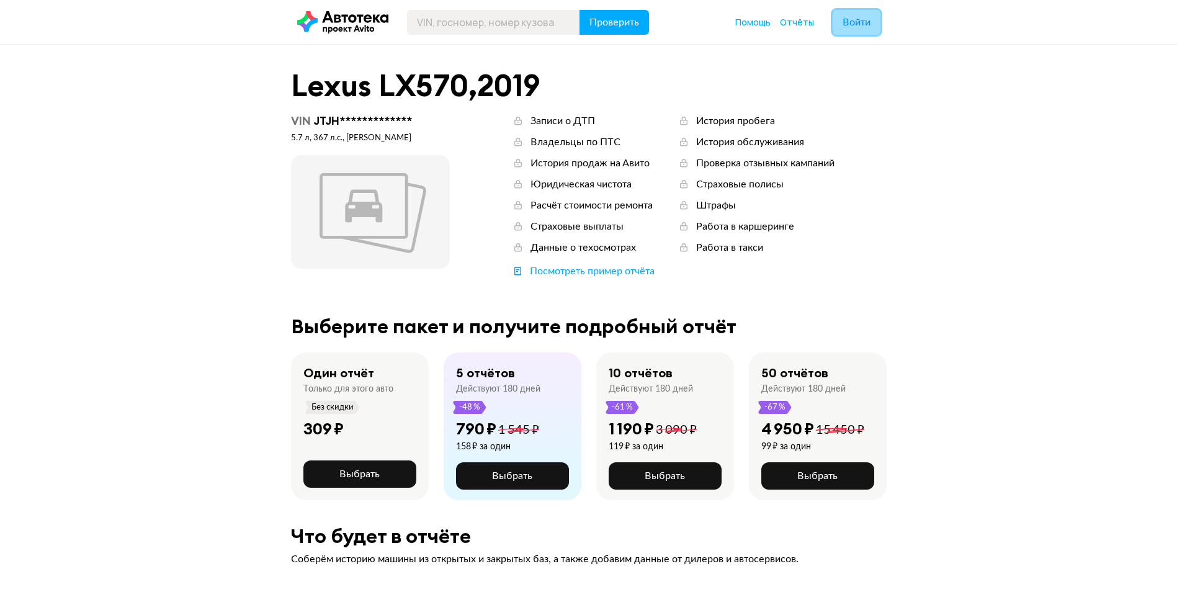
click at [849, 30] on button "Войти" at bounding box center [857, 22] width 48 height 25
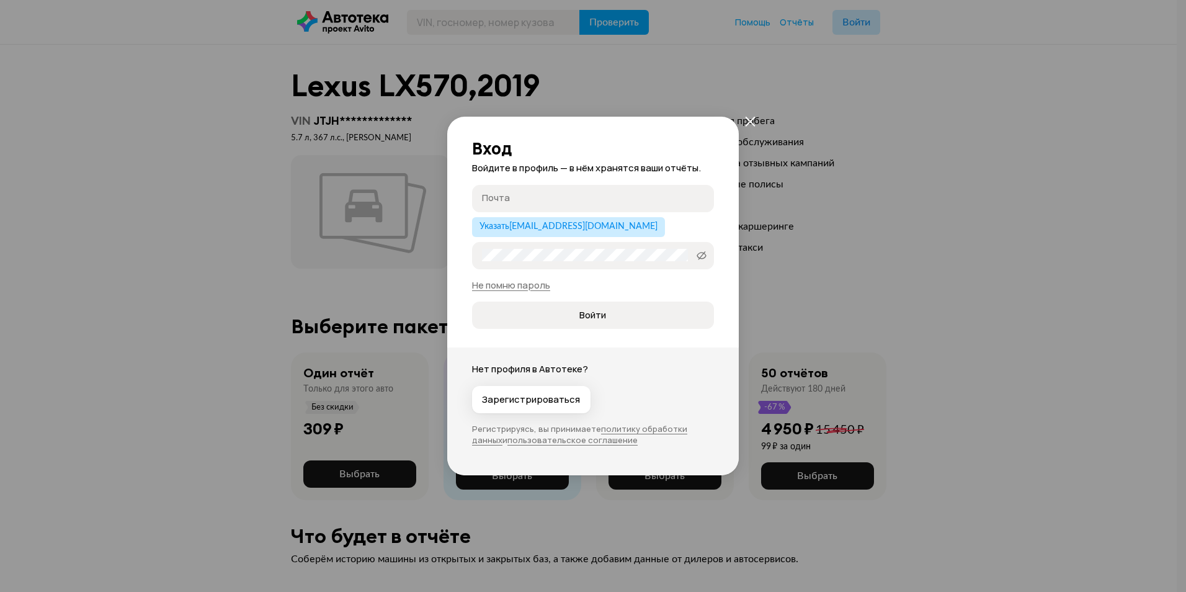
type input "[EMAIL_ADDRESS][DOMAIN_NAME]"
click at [596, 320] on span "Войти" at bounding box center [593, 315] width 27 height 12
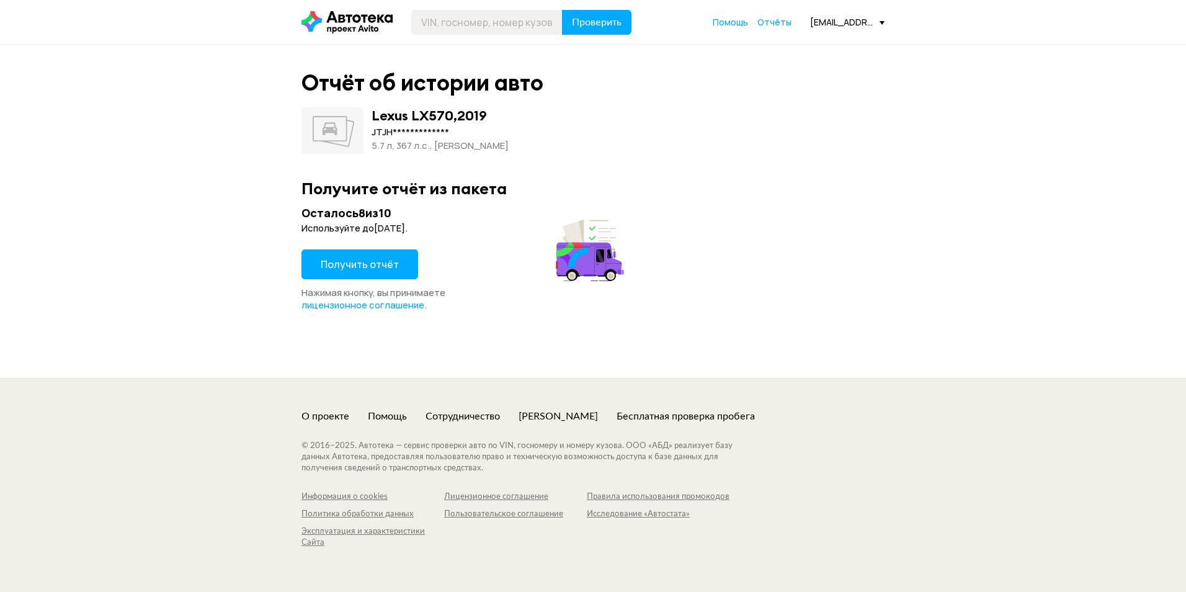
click at [382, 265] on span "Получить отчёт" at bounding box center [360, 265] width 78 height 14
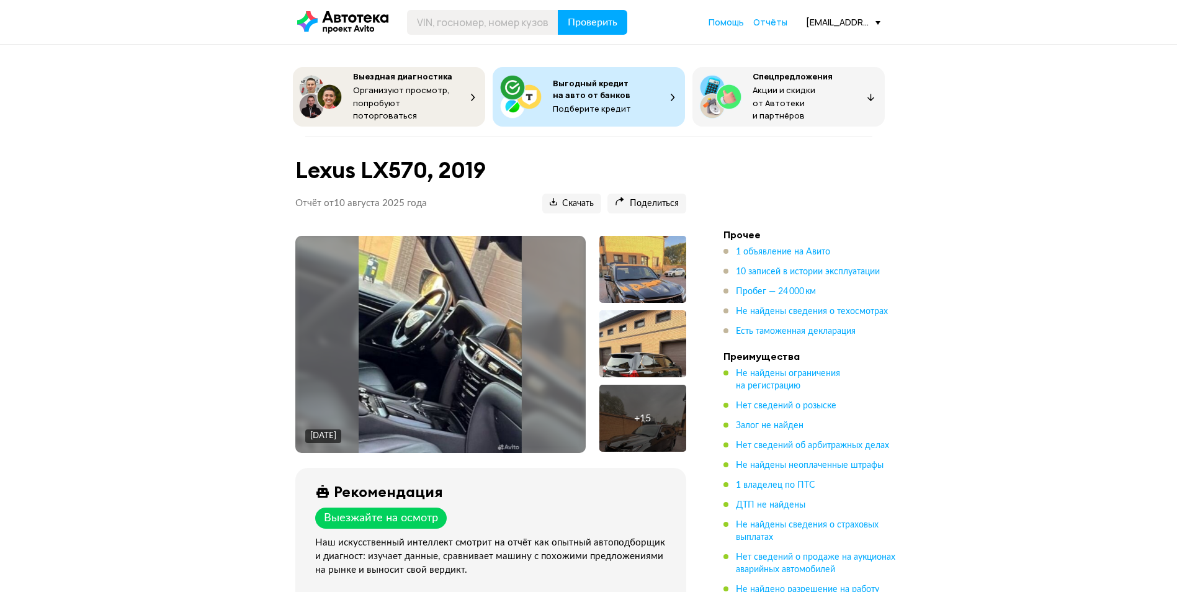
click at [649, 385] on div "+ 15" at bounding box center [642, 418] width 87 height 67
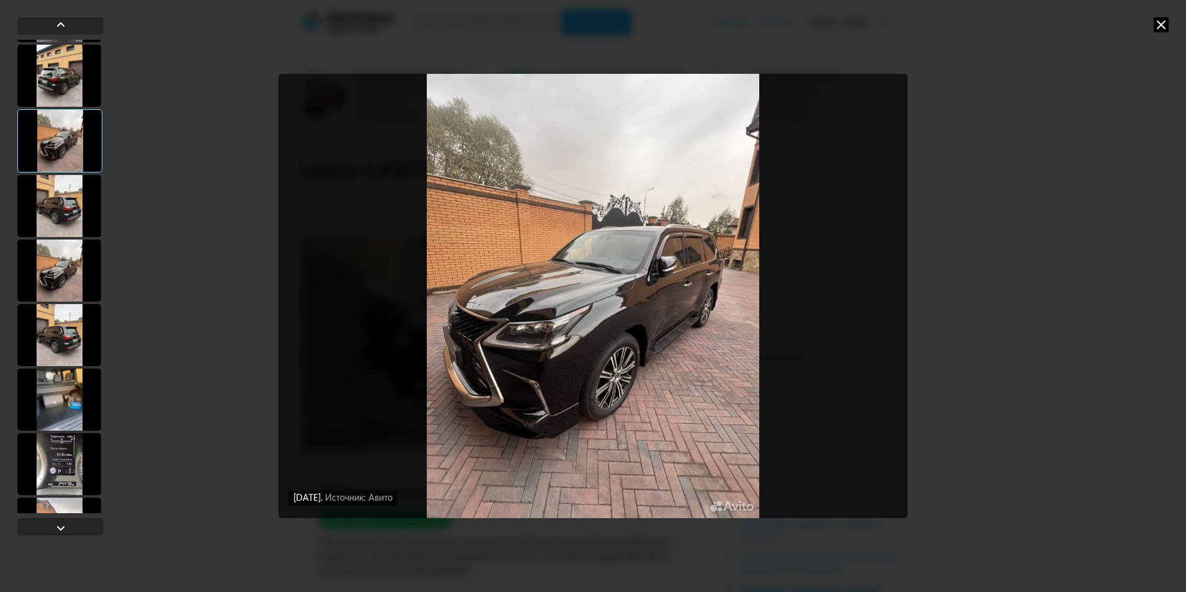
scroll to position [248, 0]
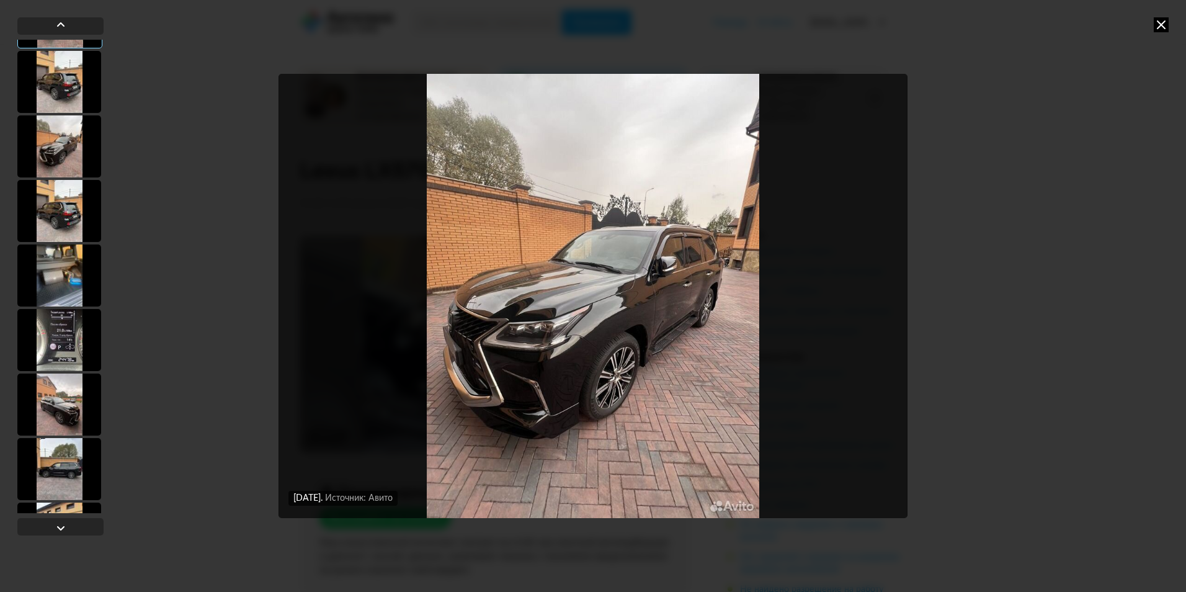
click at [61, 280] on div at bounding box center [59, 275] width 84 height 62
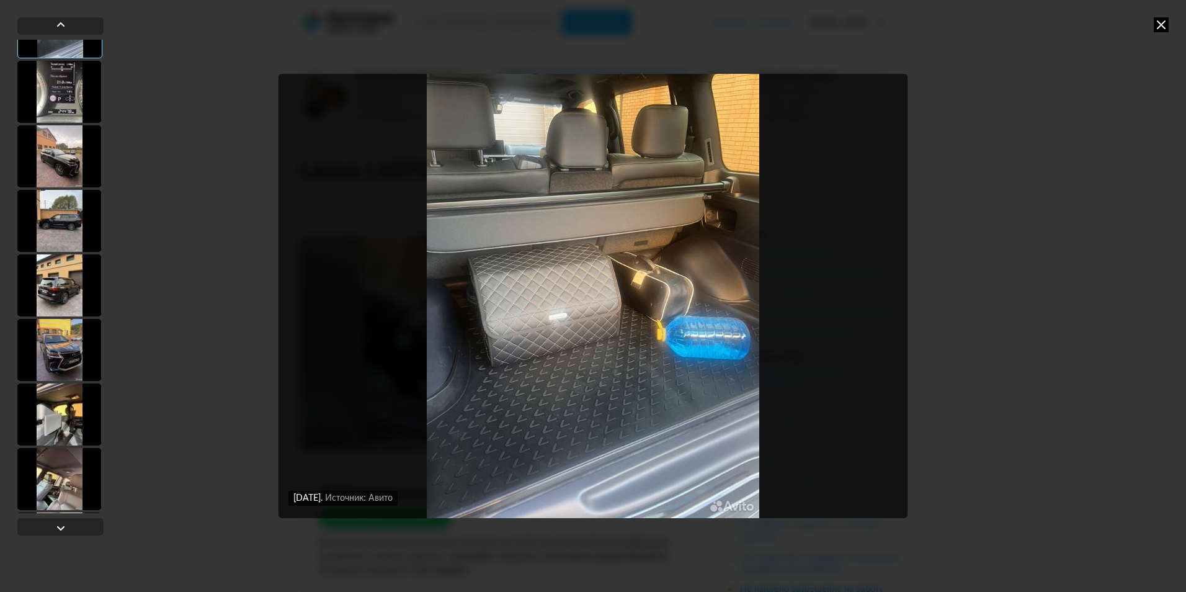
scroll to position [621, 0]
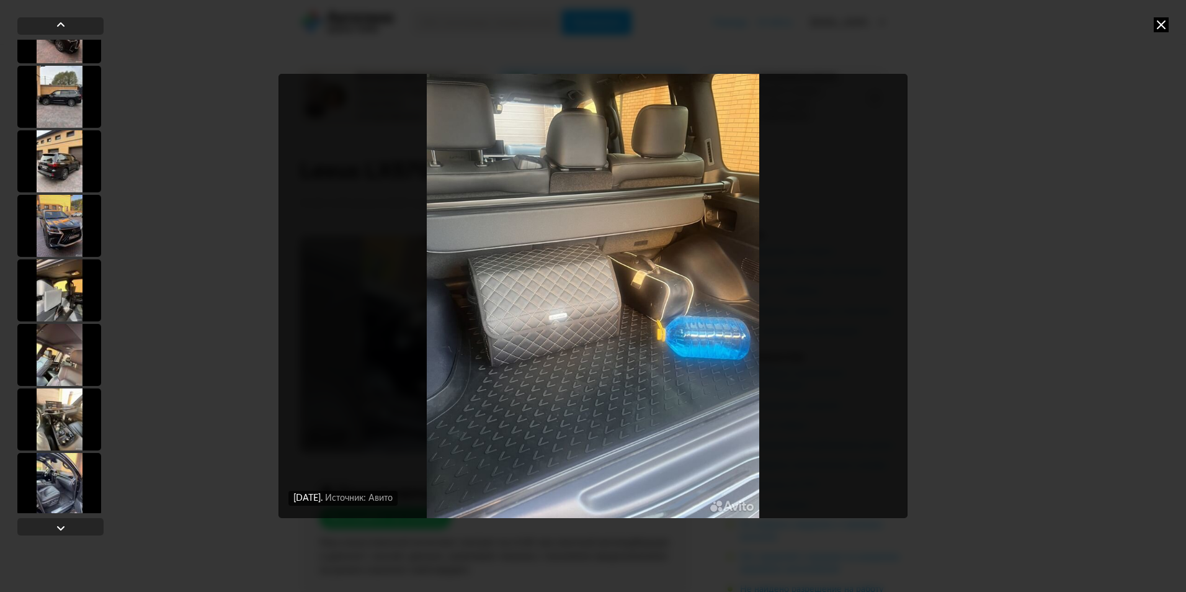
click at [65, 298] on div at bounding box center [59, 290] width 84 height 62
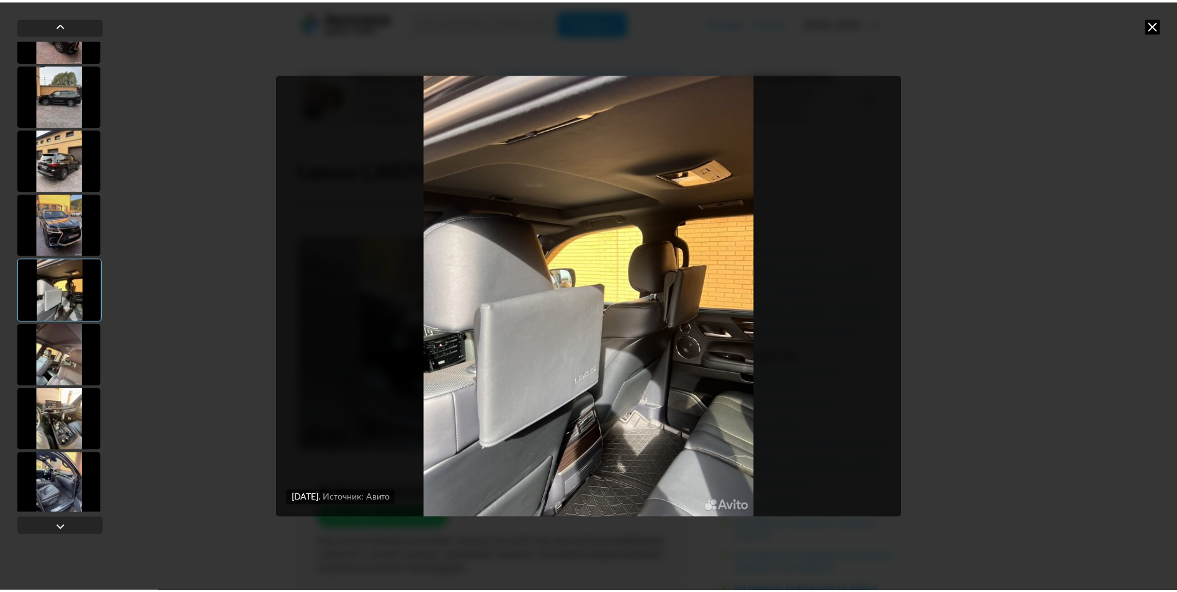
scroll to position [619, 0]
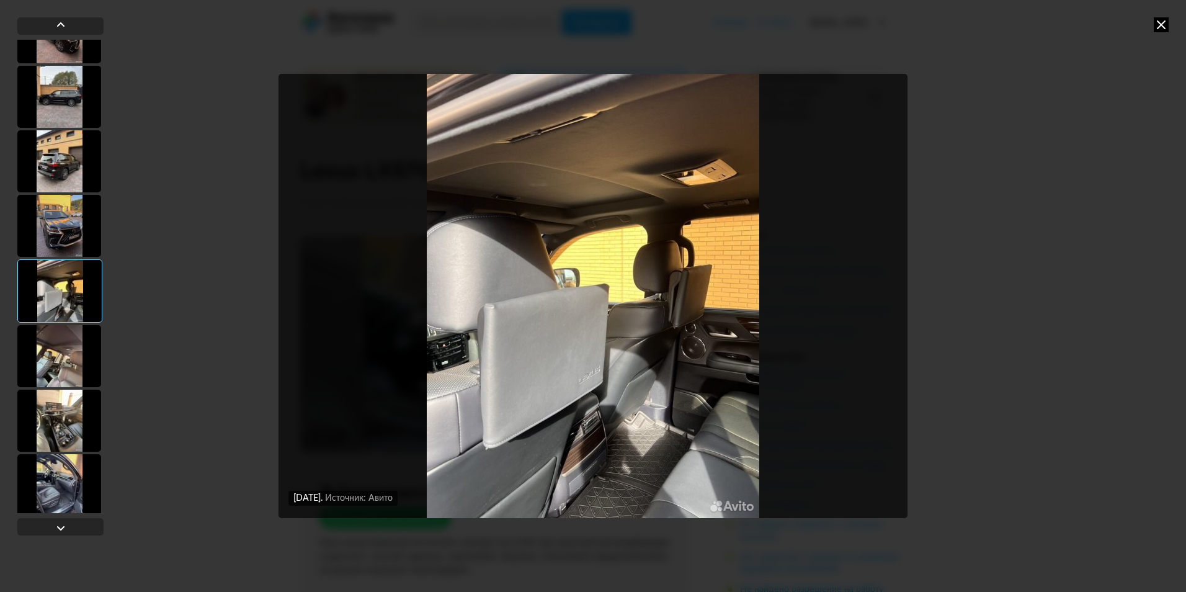
click at [1019, 47] on div "6 декабря 2024 года Источник: Авито 26 октября 2024 года Источник: Авито 26 окт…" at bounding box center [593, 296] width 1186 height 592
click at [1155, 26] on icon at bounding box center [1161, 24] width 15 height 15
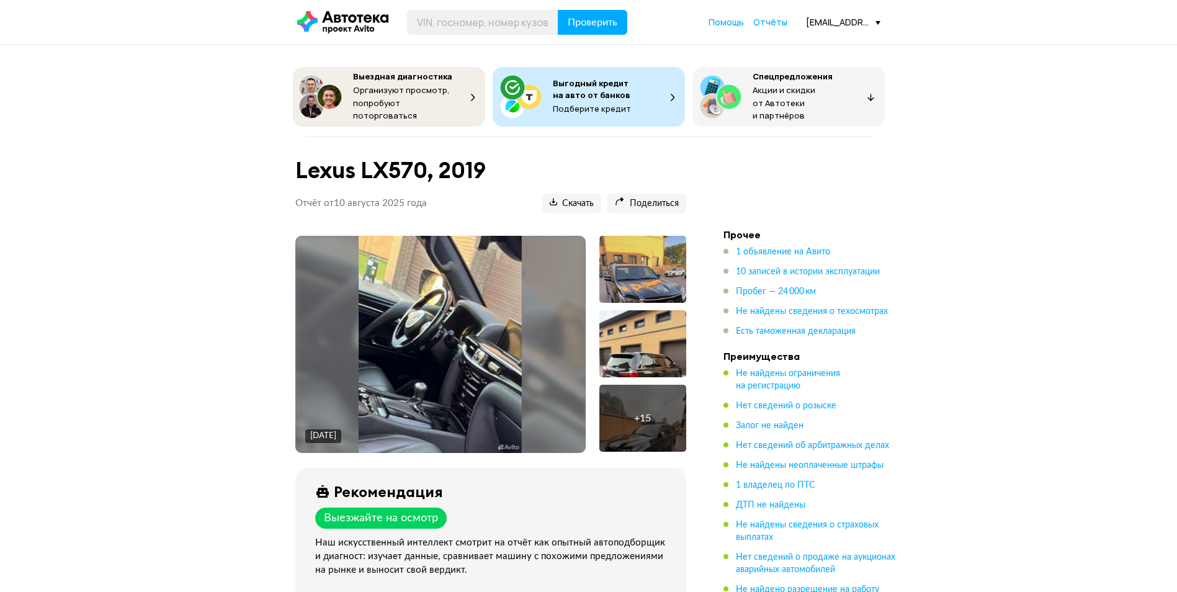
click at [411, 329] on img at bounding box center [440, 344] width 163 height 217
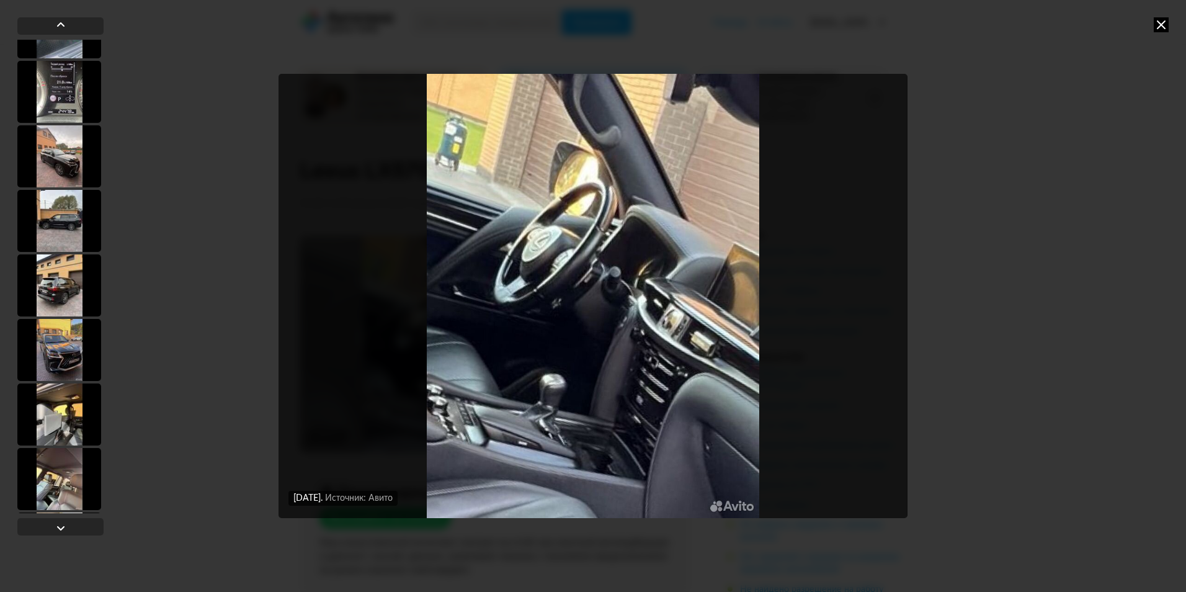
scroll to position [689, 0]
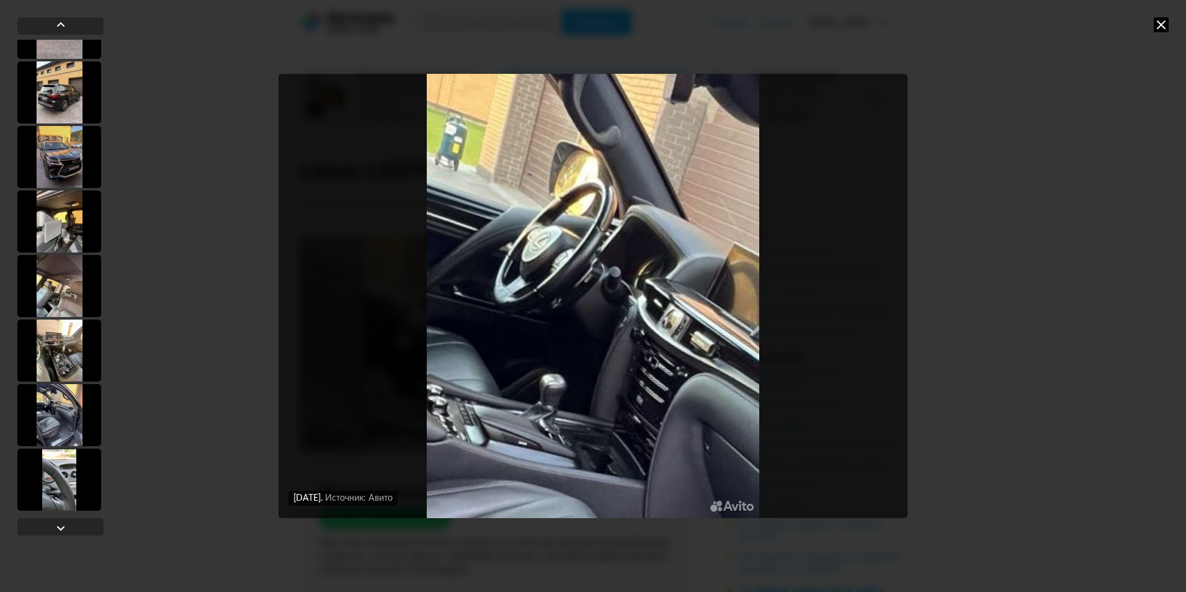
click at [58, 425] on div at bounding box center [59, 415] width 84 height 62
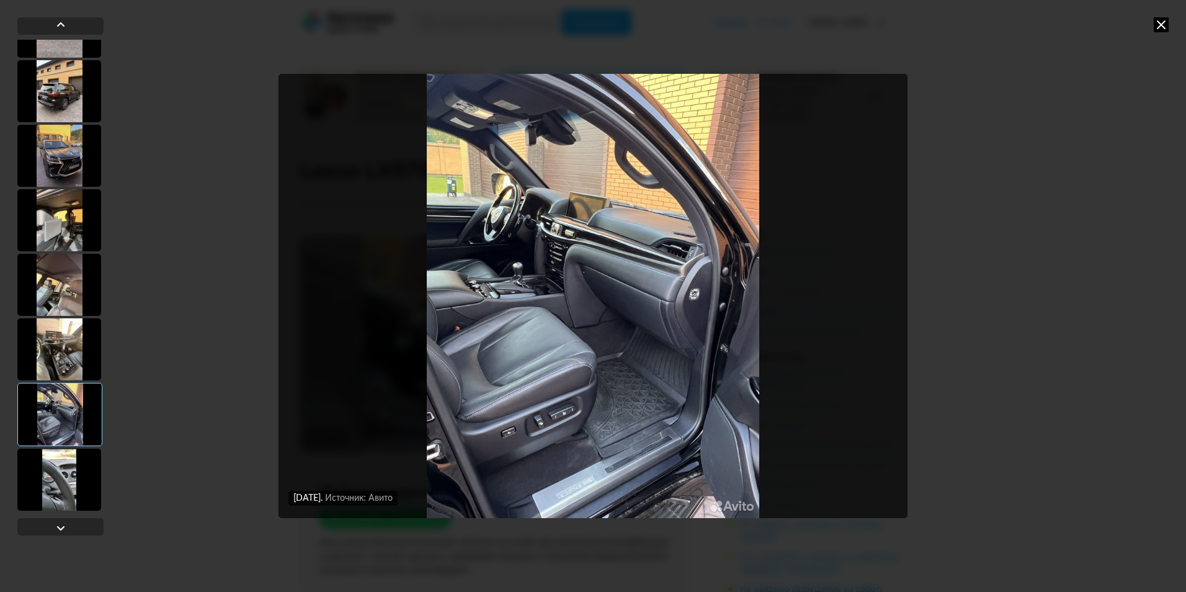
scroll to position [688, 0]
click at [47, 487] on div at bounding box center [59, 481] width 84 height 62
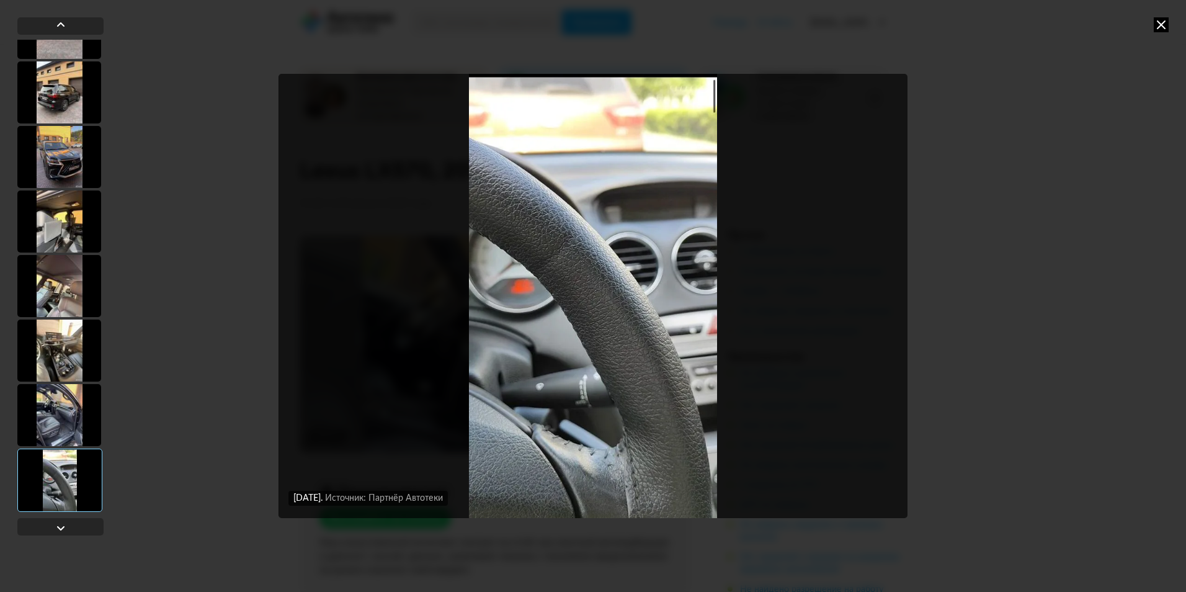
scroll to position [689, 0]
click at [68, 533] on div at bounding box center [60, 526] width 86 height 17
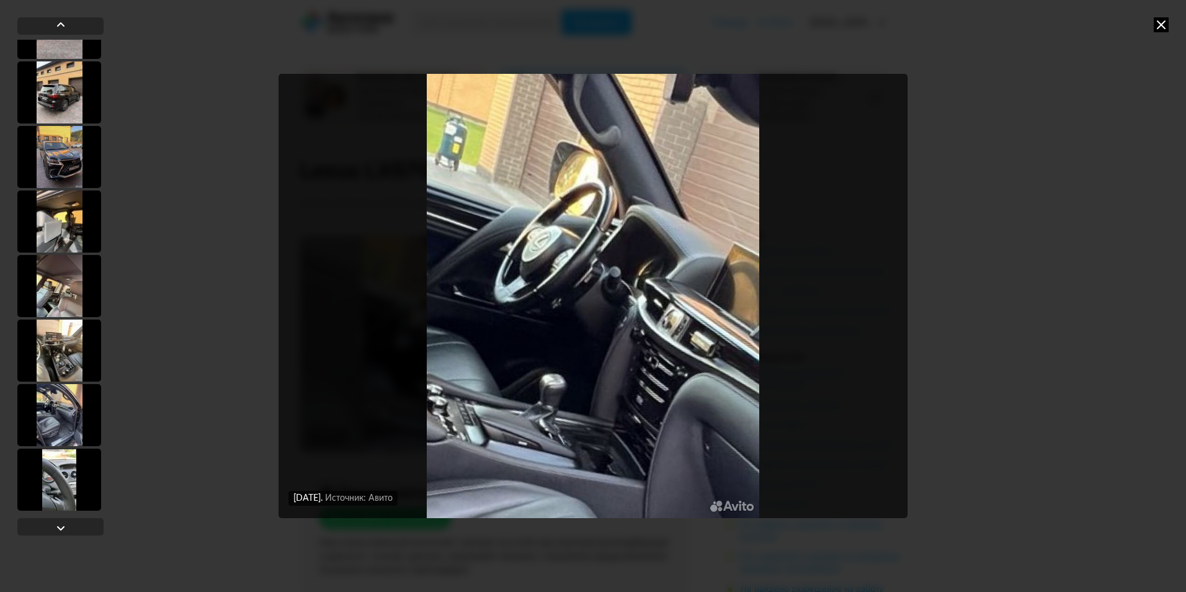
click at [71, 493] on div at bounding box center [59, 480] width 84 height 62
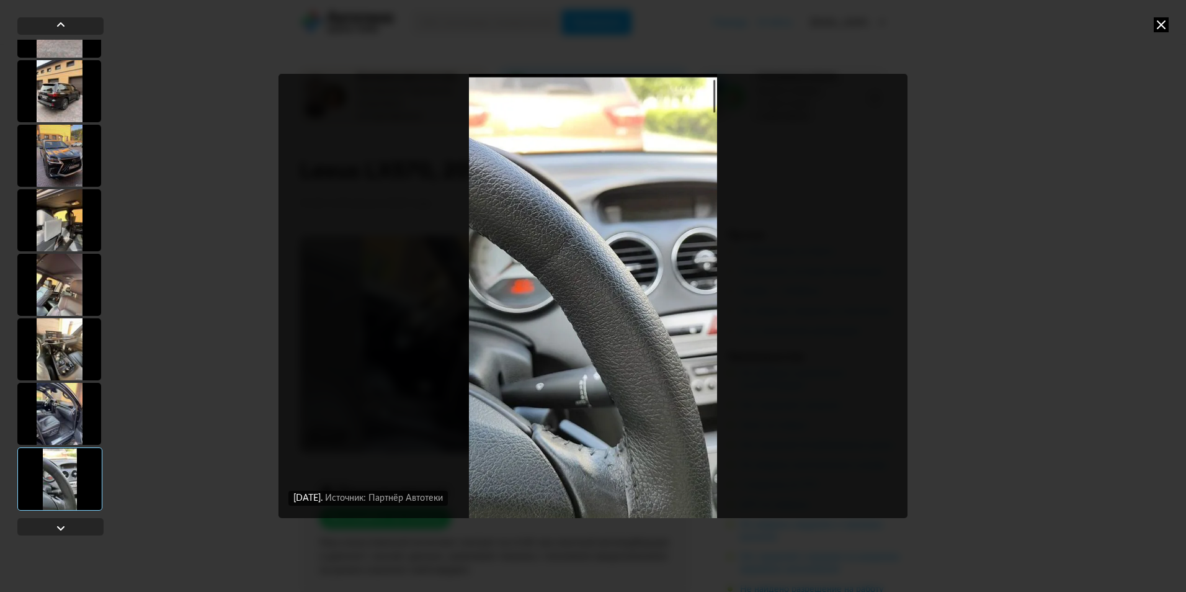
click at [70, 349] on div at bounding box center [59, 349] width 84 height 62
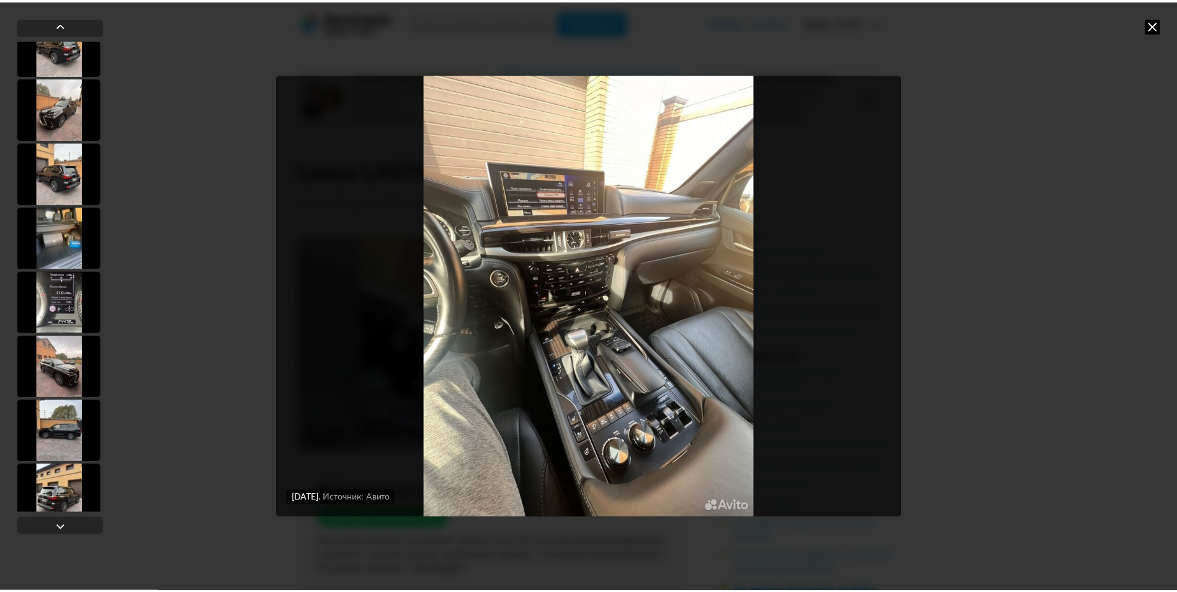
scroll to position [372, 0]
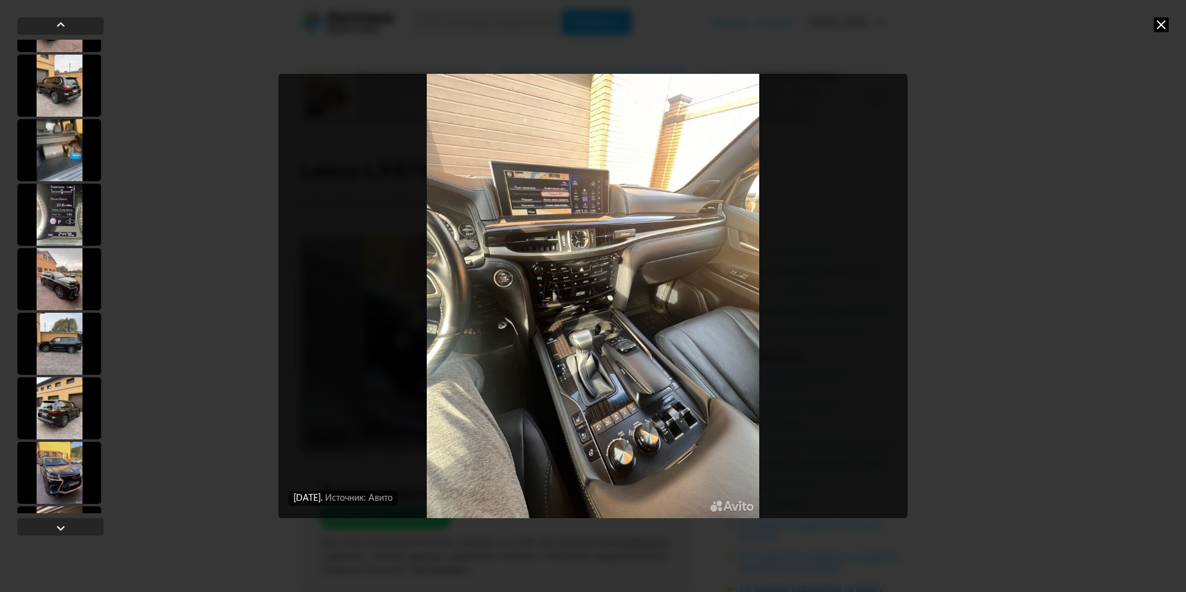
click at [63, 170] on div at bounding box center [59, 150] width 84 height 62
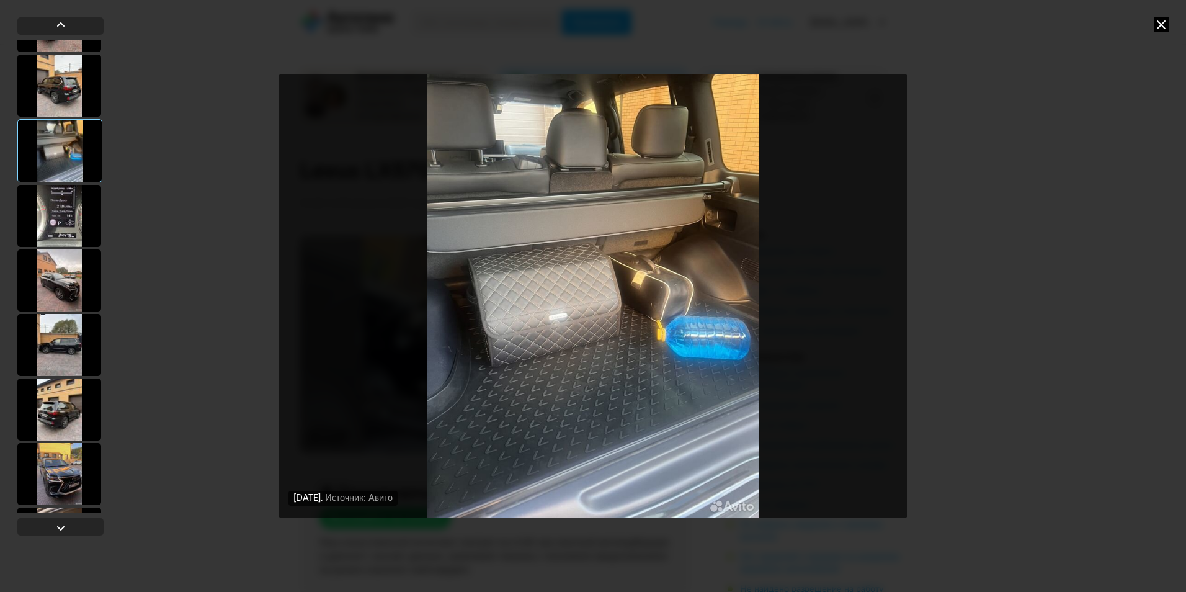
click at [1008, 341] on div "[DATE] Источник: Авито [DATE] Источник: Авито [DATE] Источник: Авито [DATE] Ист…" at bounding box center [593, 296] width 1186 height 592
click at [1163, 29] on icon at bounding box center [1161, 24] width 15 height 15
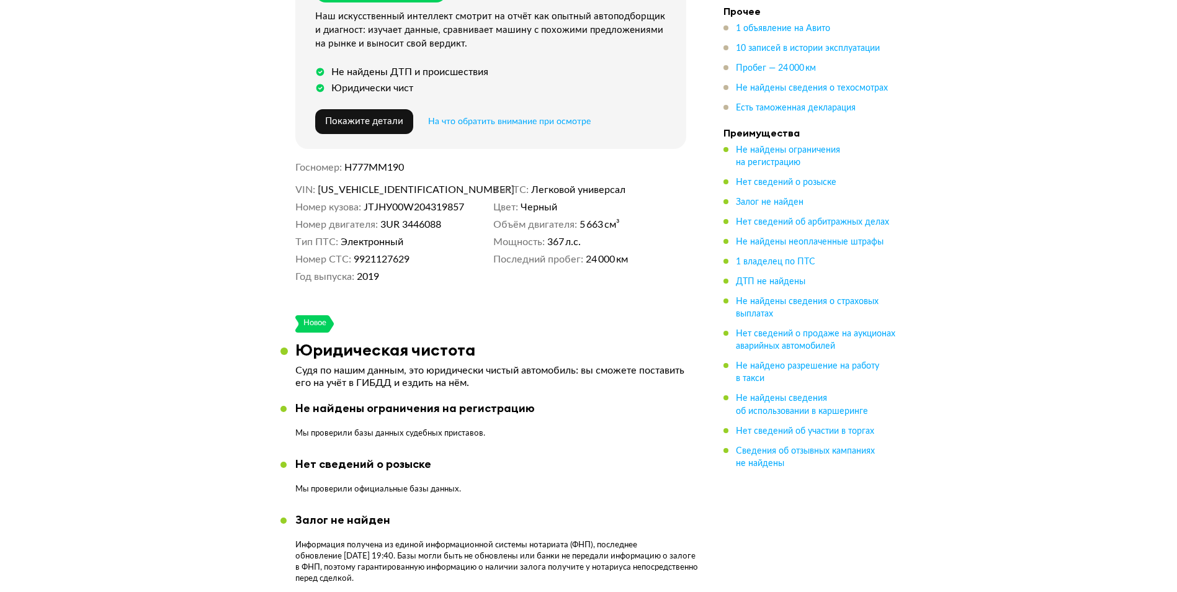
scroll to position [496, 0]
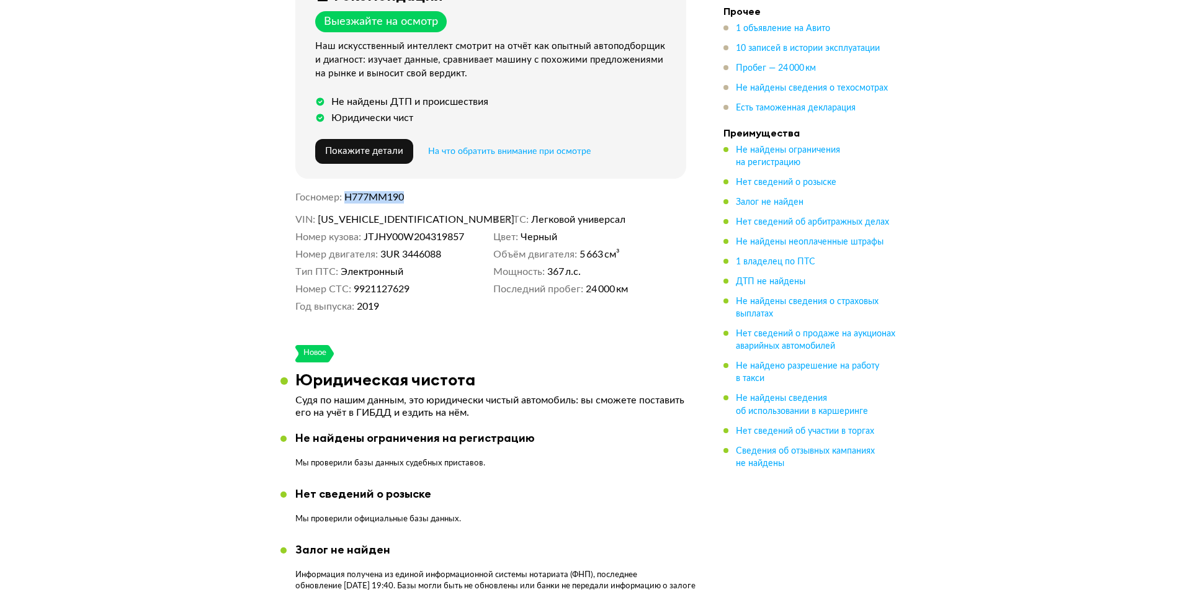
drag, startPoint x: 396, startPoint y: 190, endPoint x: 347, endPoint y: 194, distance: 49.1
click at [347, 194] on dd "Н777ММ190" at bounding box center [515, 197] width 342 height 12
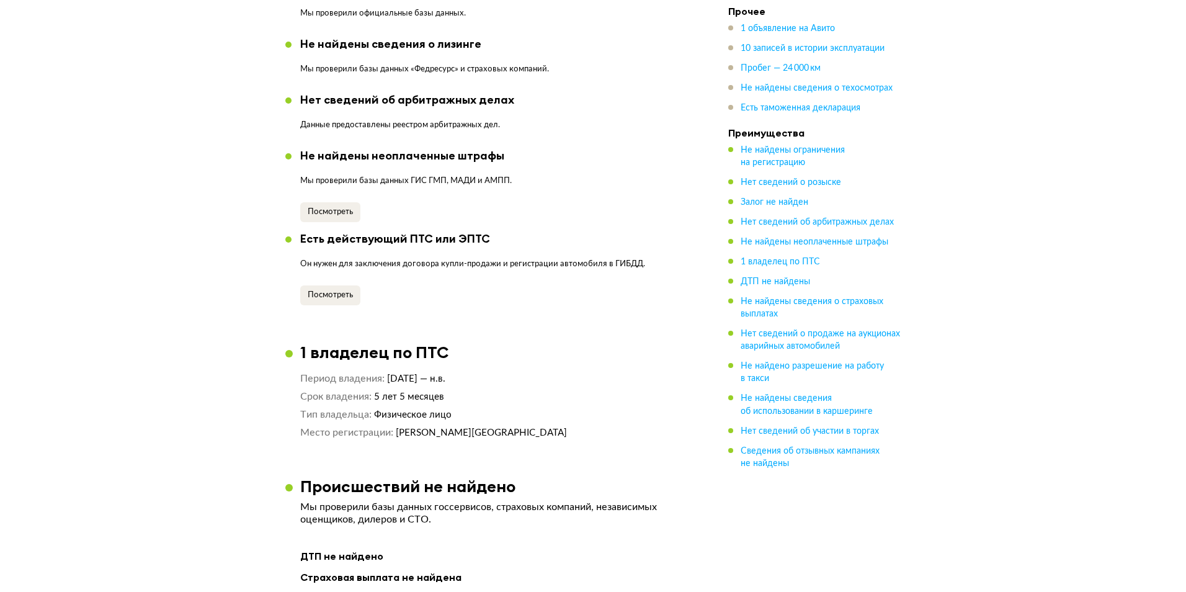
scroll to position [1117, 0]
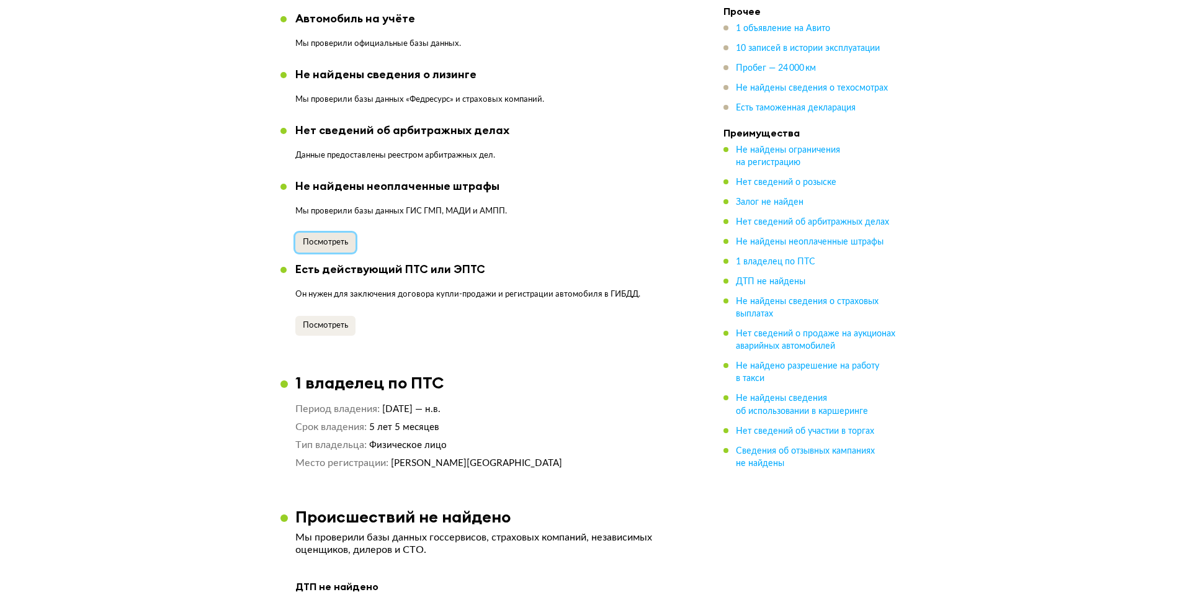
click at [331, 243] on span "Посмотреть" at bounding box center [325, 242] width 45 height 8
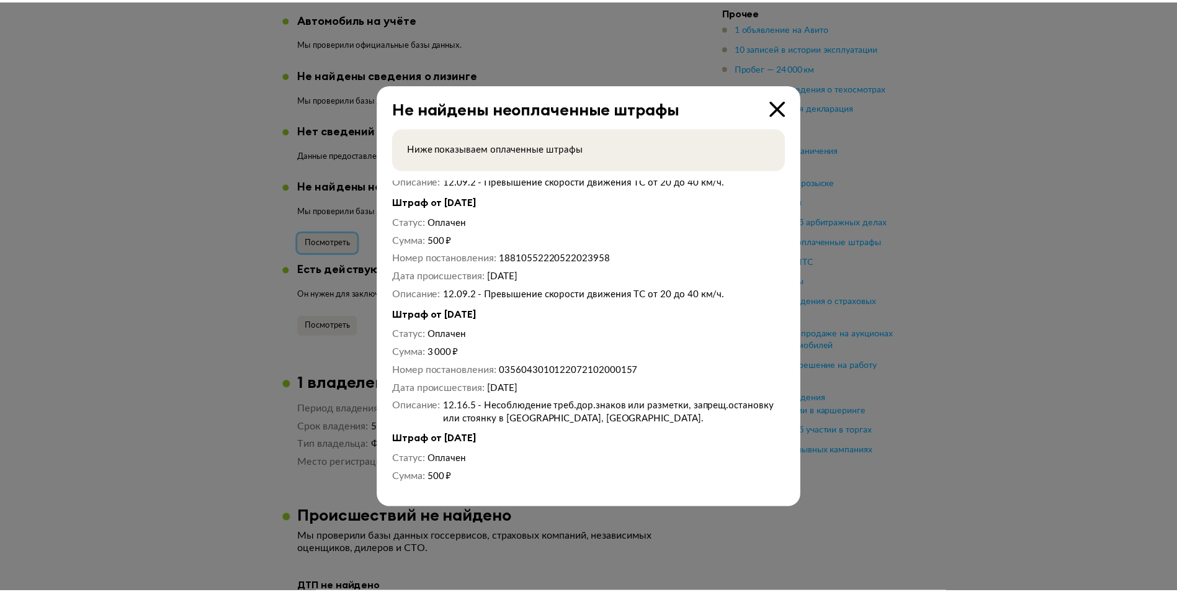
scroll to position [2768, 0]
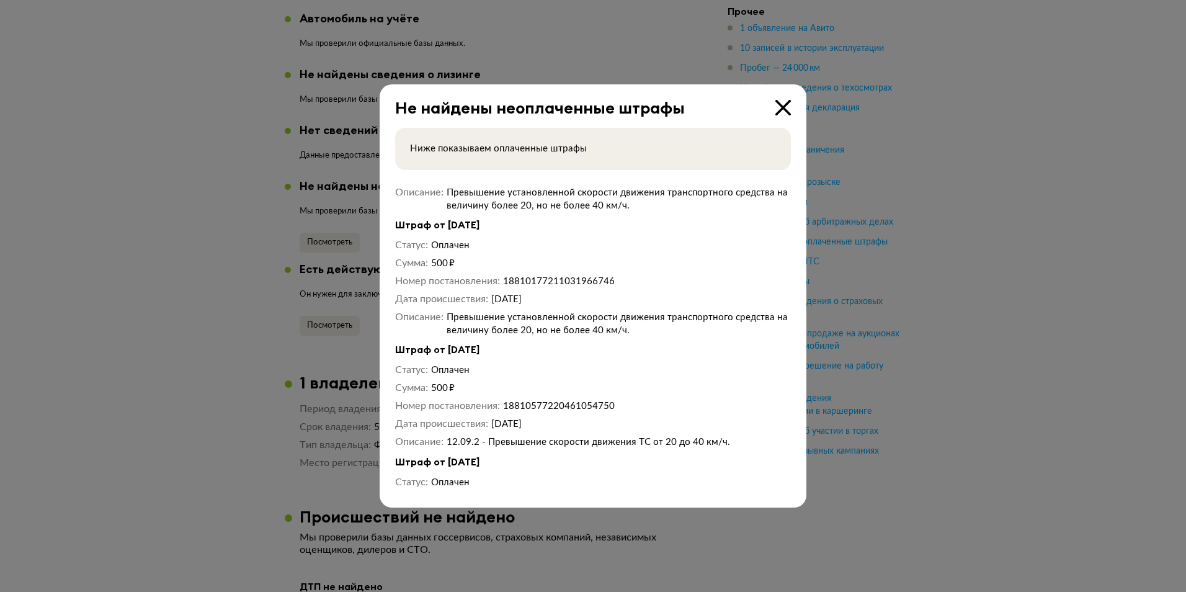
click at [784, 114] on icon at bounding box center [784, 108] width 16 height 16
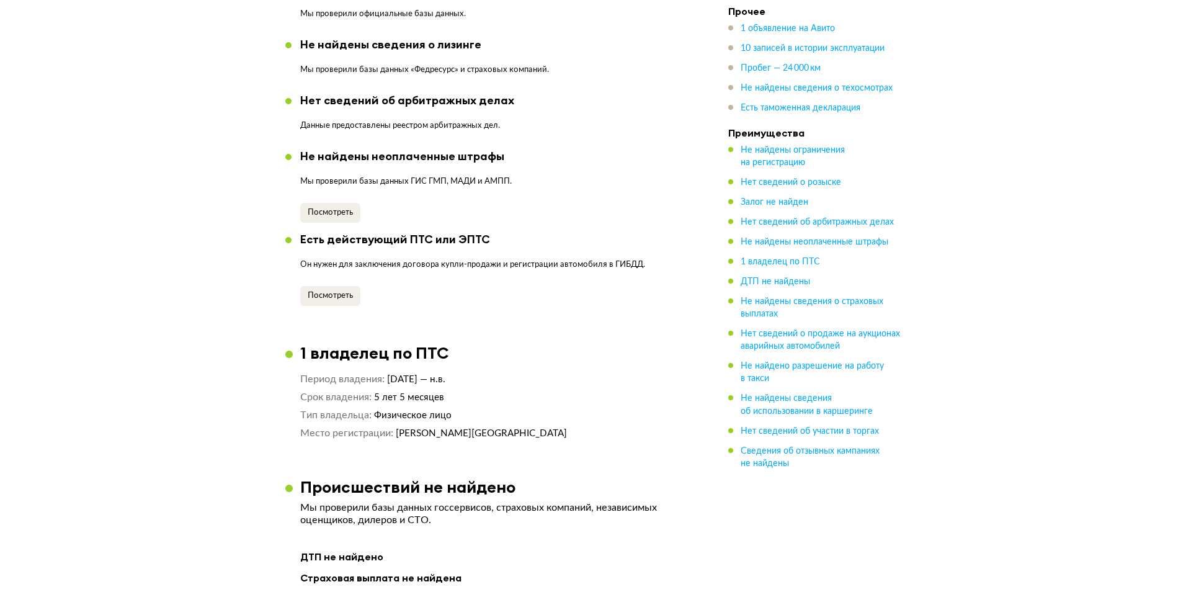
scroll to position [1117, 0]
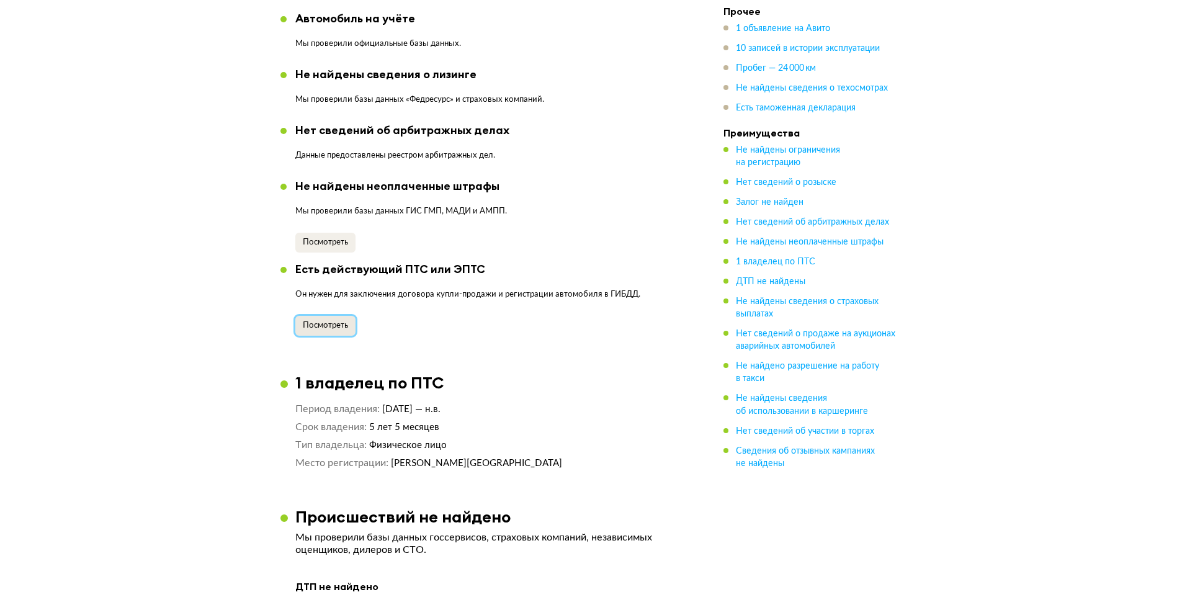
click at [334, 322] on span "Посмотреть" at bounding box center [325, 325] width 45 height 8
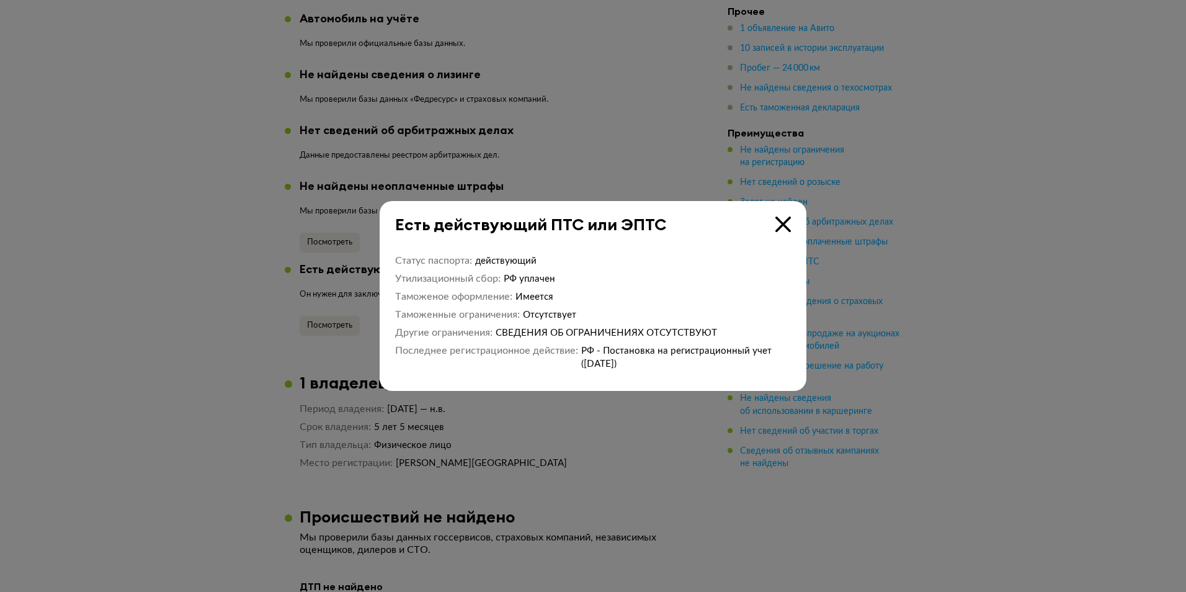
click at [790, 226] on icon at bounding box center [784, 225] width 16 height 16
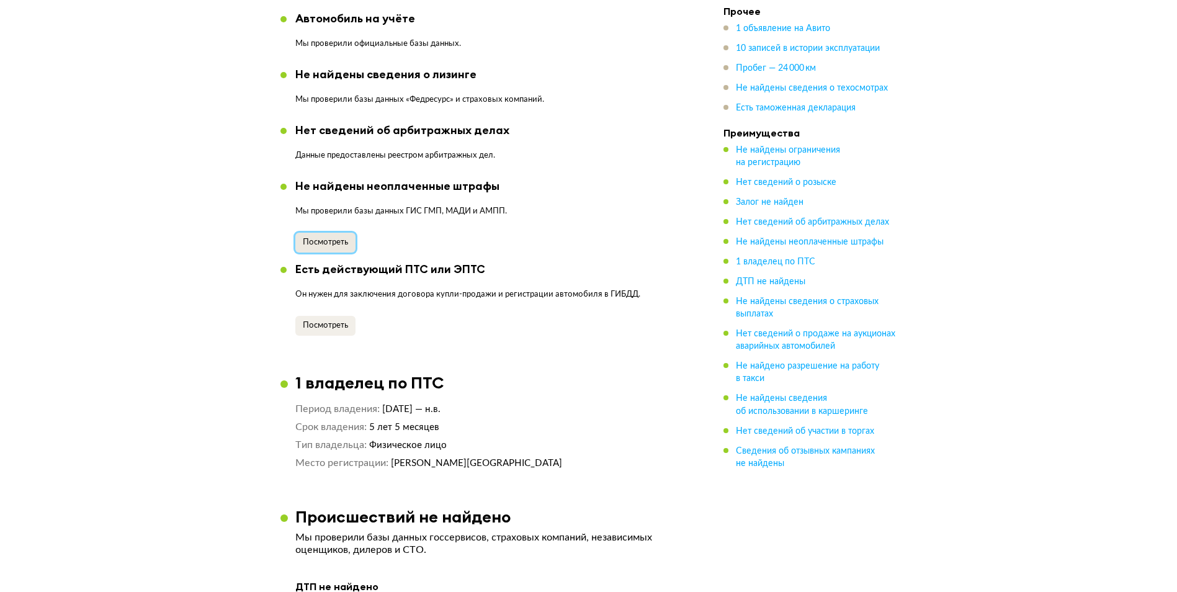
click at [331, 233] on button "Посмотреть" at bounding box center [325, 243] width 60 height 20
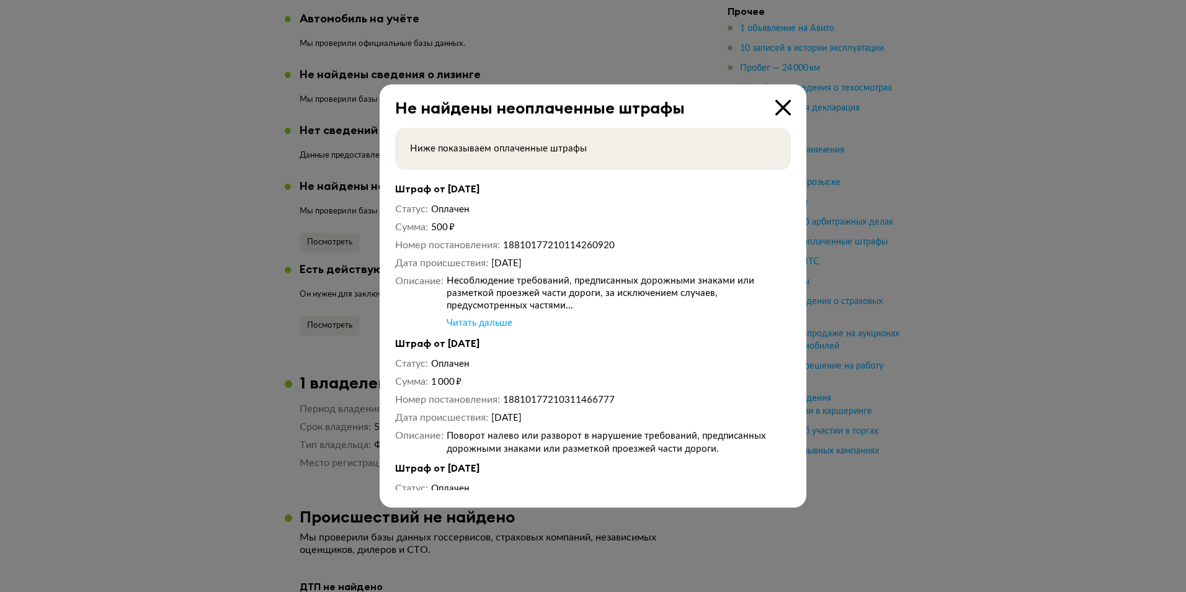
click at [472, 318] on div "Читать дальше" at bounding box center [480, 322] width 66 height 12
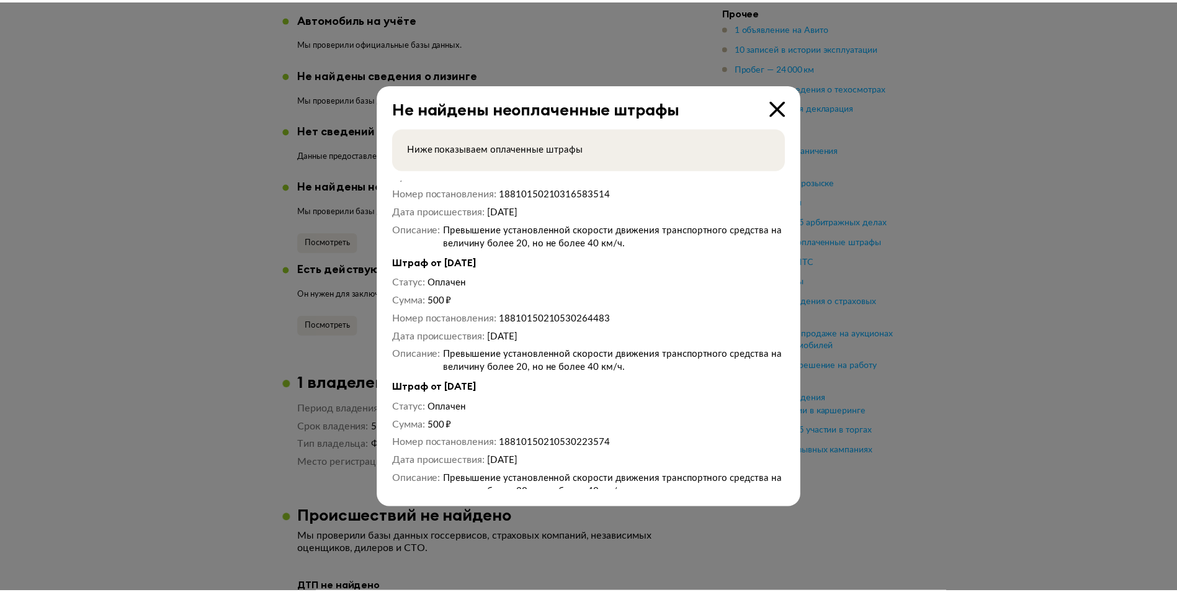
scroll to position [372, 0]
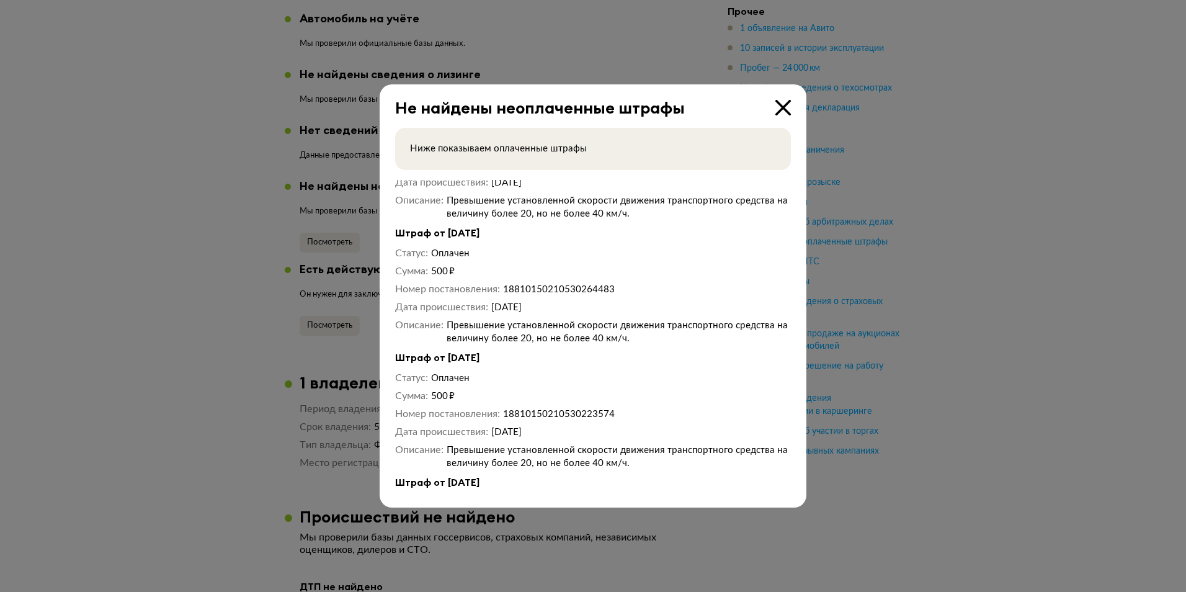
click at [782, 109] on icon at bounding box center [784, 108] width 16 height 16
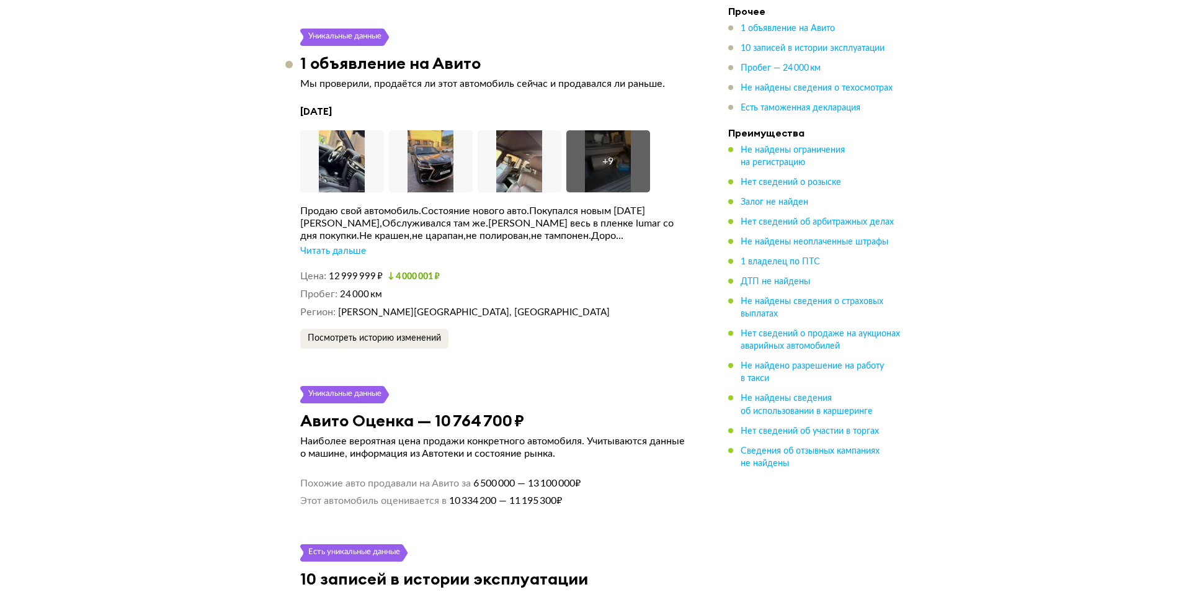
scroll to position [2234, 0]
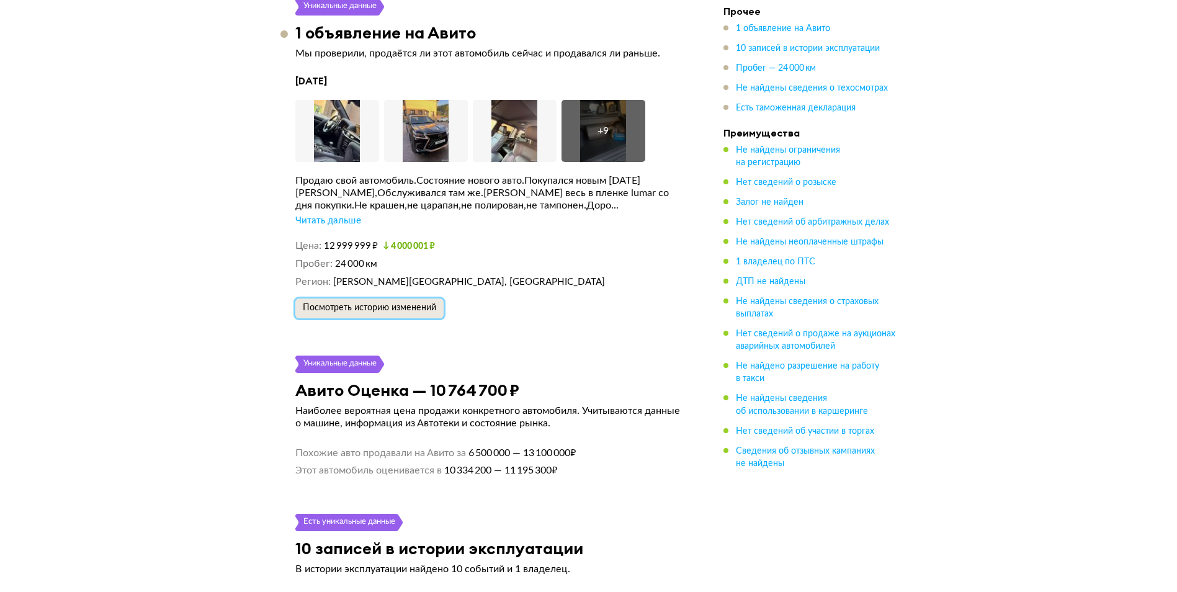
click at [391, 303] on span "Посмотреть историю изменений" at bounding box center [369, 307] width 133 height 9
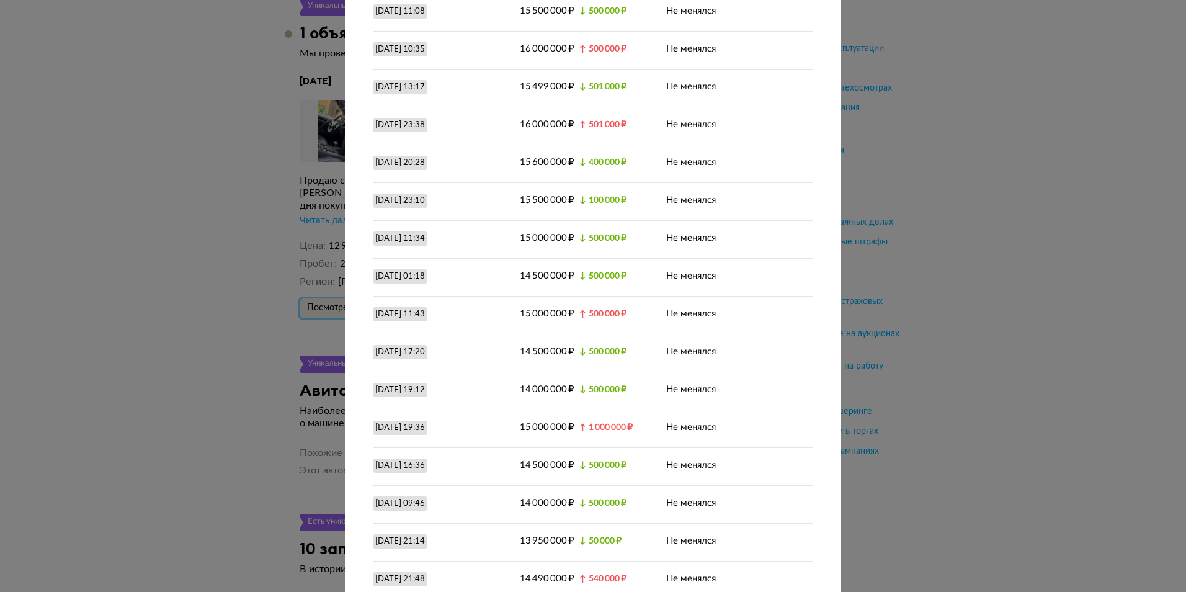
scroll to position [0, 0]
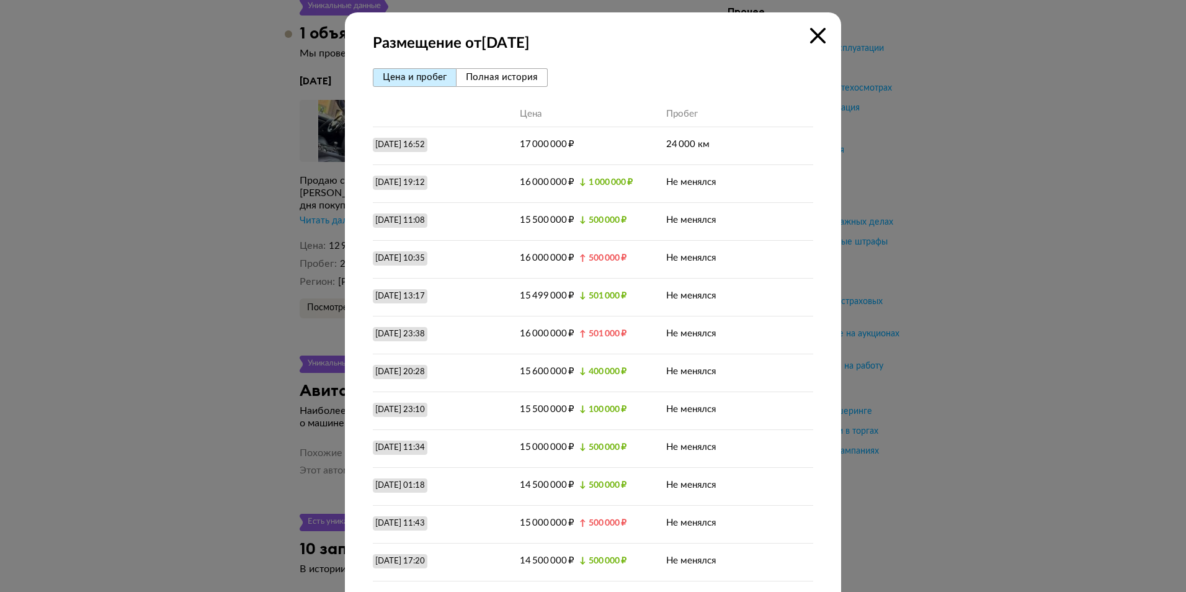
click at [485, 81] on span "Полная история" at bounding box center [502, 77] width 72 height 9
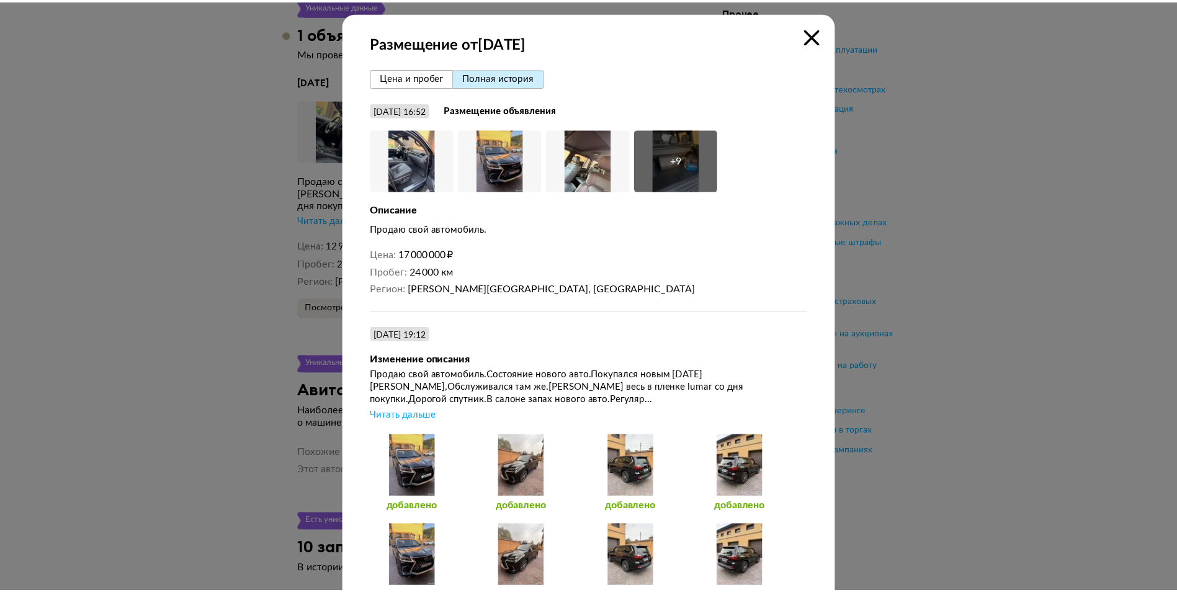
scroll to position [372, 0]
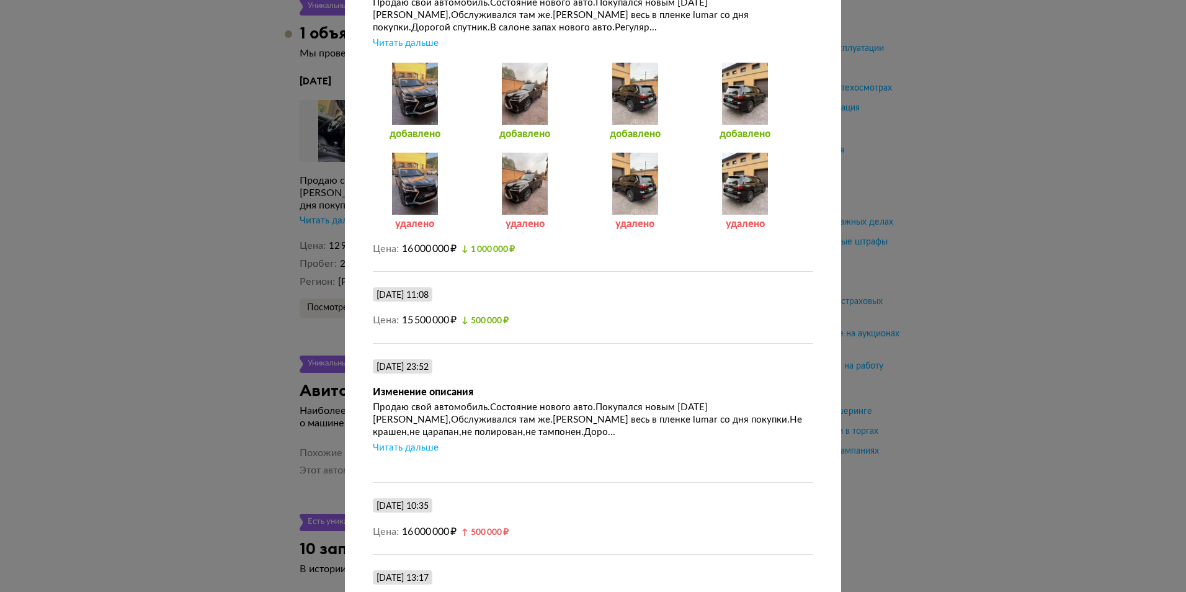
click at [744, 180] on div at bounding box center [746, 184] width 84 height 62
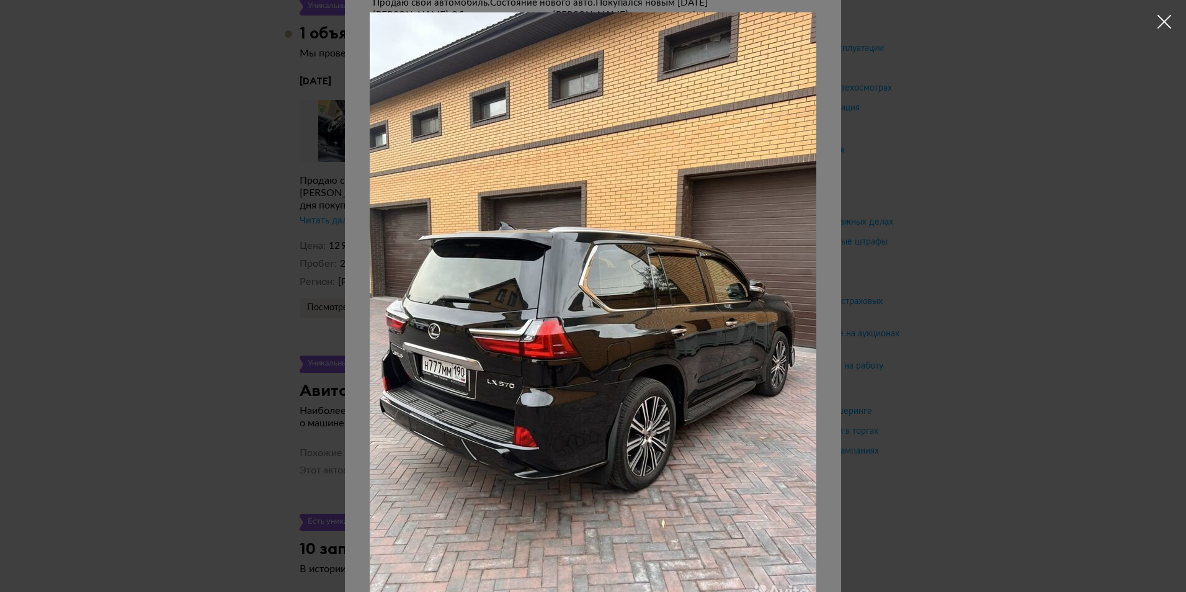
click at [1038, 284] on div at bounding box center [593, 296] width 1186 height 592
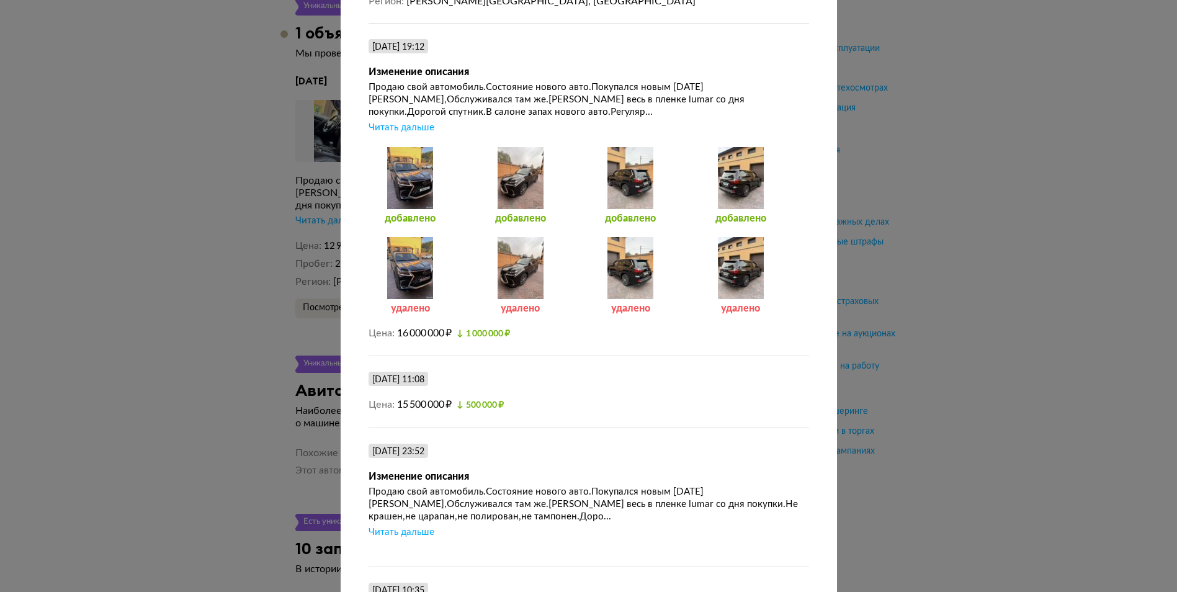
scroll to position [248, 0]
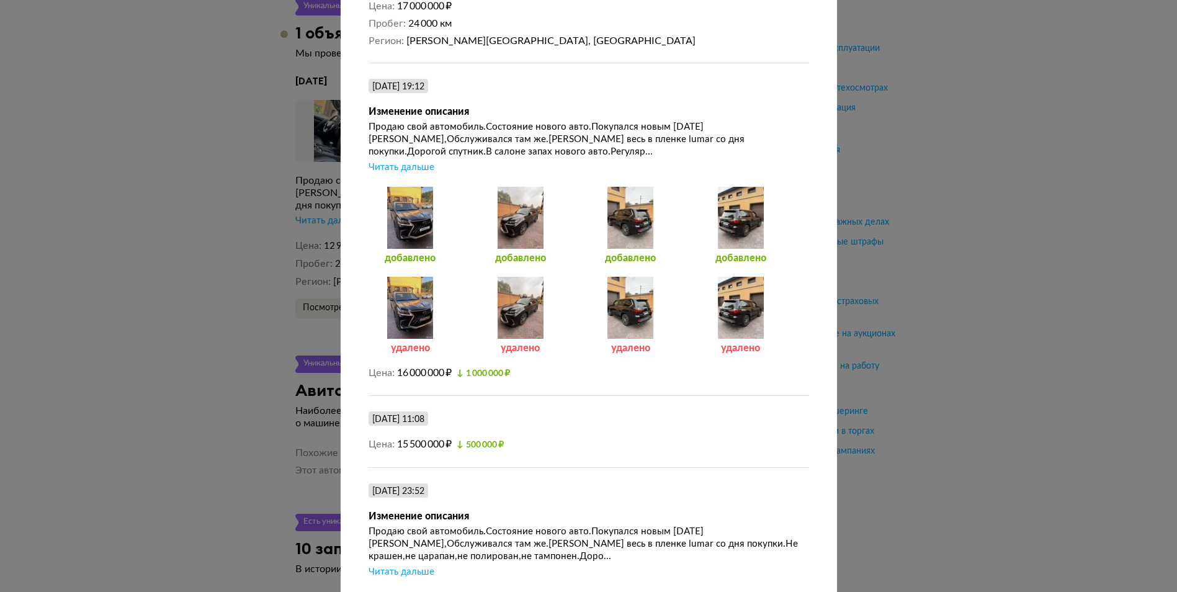
click at [719, 316] on div at bounding box center [741, 308] width 84 height 62
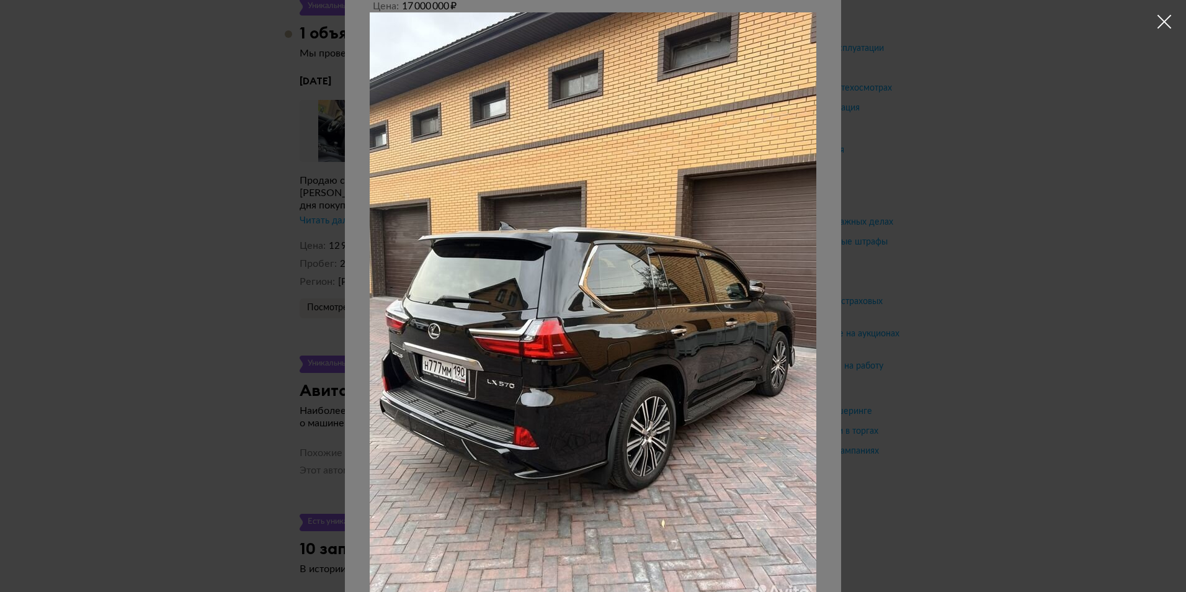
click at [1004, 327] on div at bounding box center [593, 296] width 1186 height 592
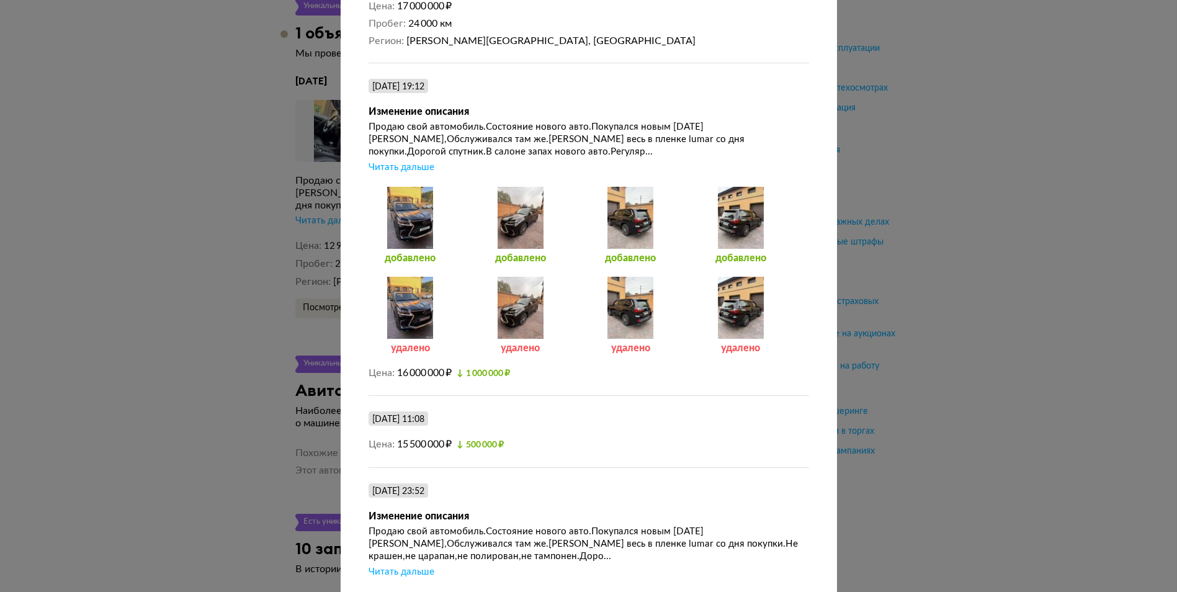
click at [420, 324] on div at bounding box center [411, 308] width 84 height 62
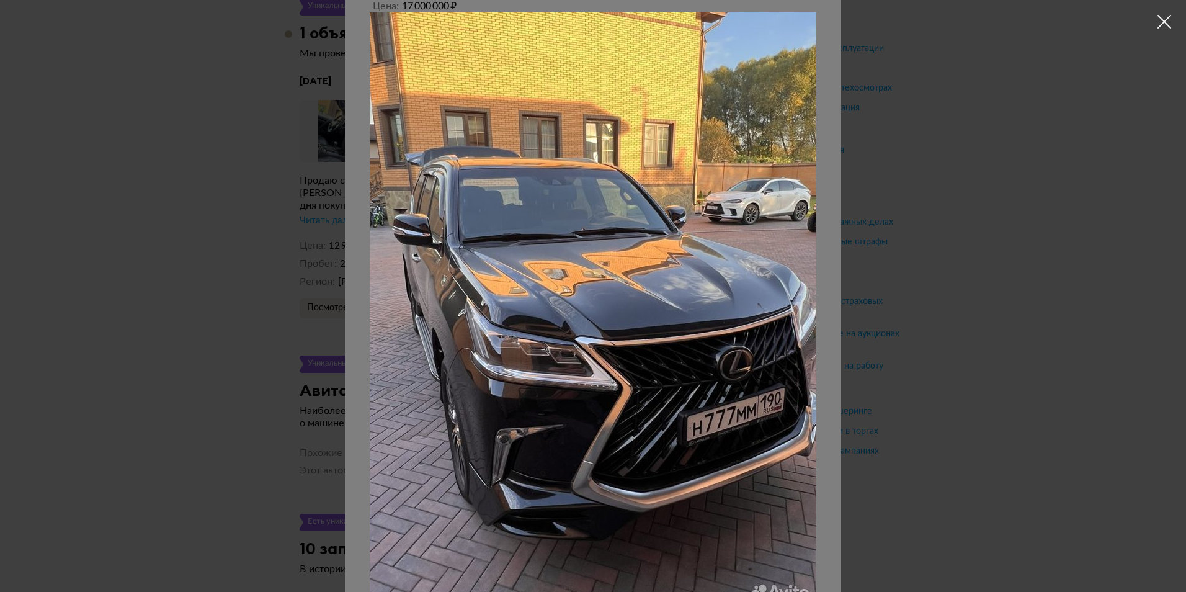
click at [974, 339] on div at bounding box center [593, 296] width 1186 height 592
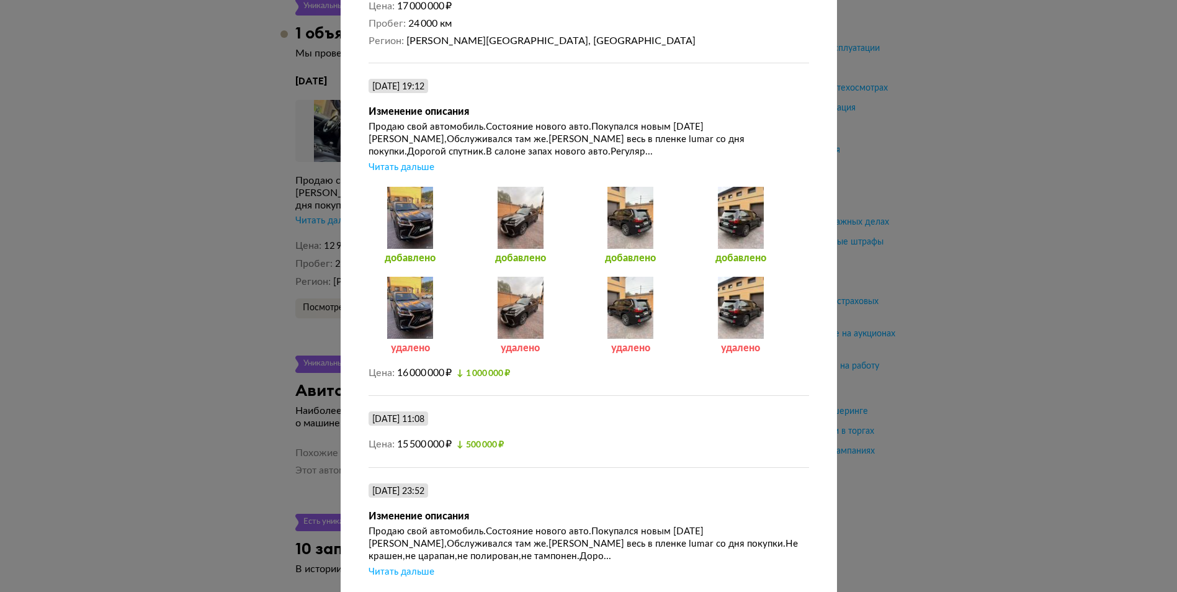
click at [629, 239] on div at bounding box center [631, 218] width 84 height 62
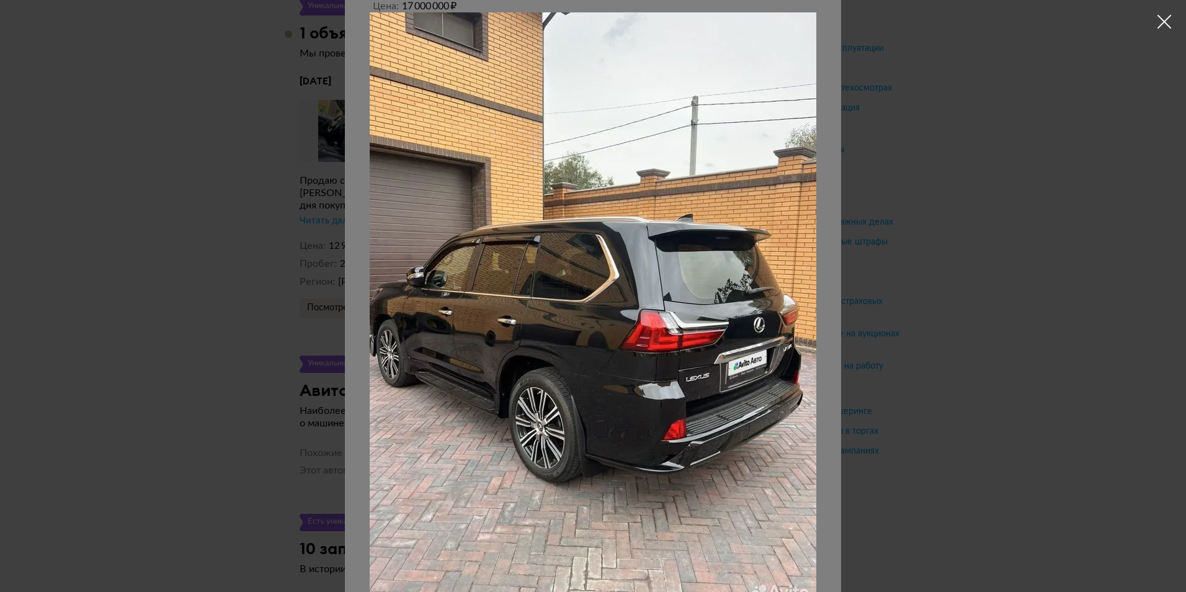
click at [1028, 324] on div at bounding box center [593, 296] width 1186 height 592
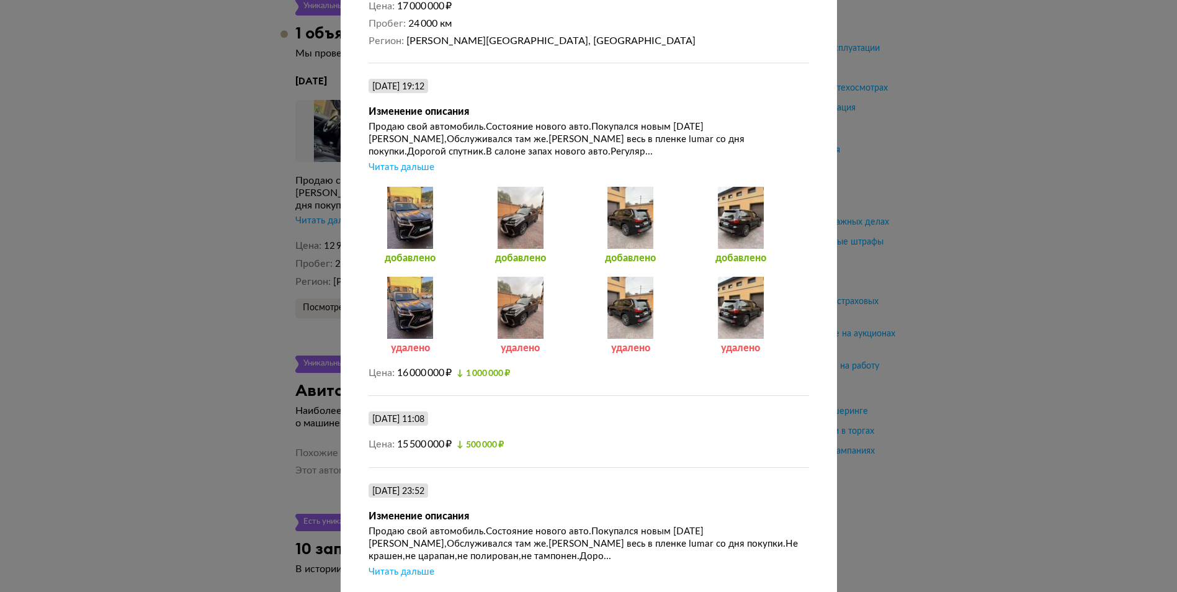
click at [722, 220] on div at bounding box center [741, 218] width 84 height 62
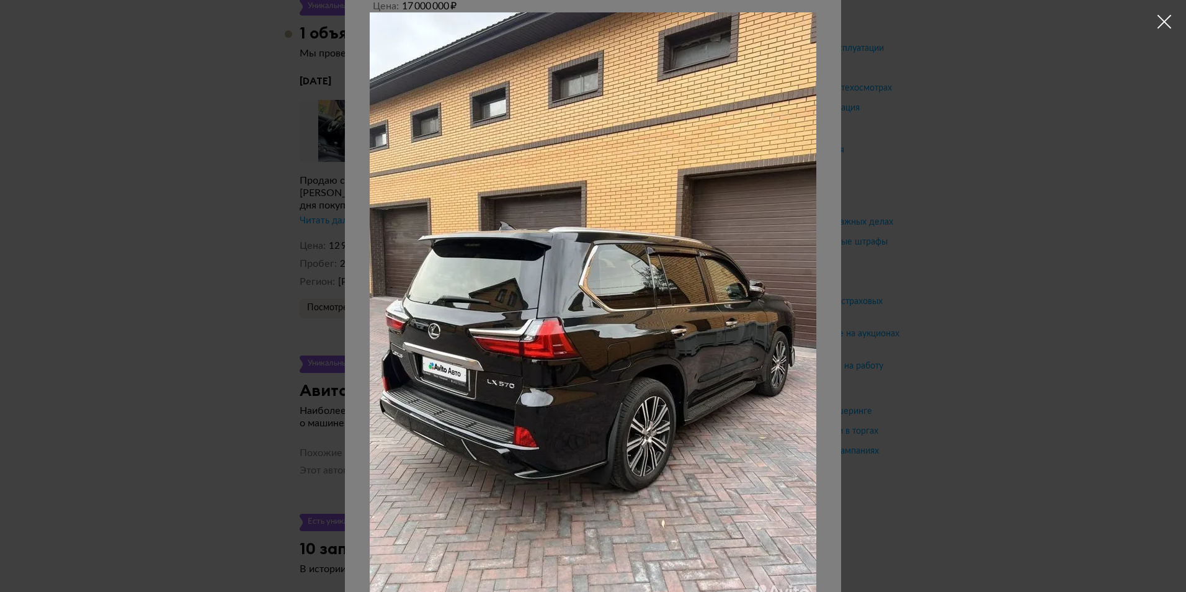
click at [1022, 291] on div at bounding box center [593, 296] width 1186 height 592
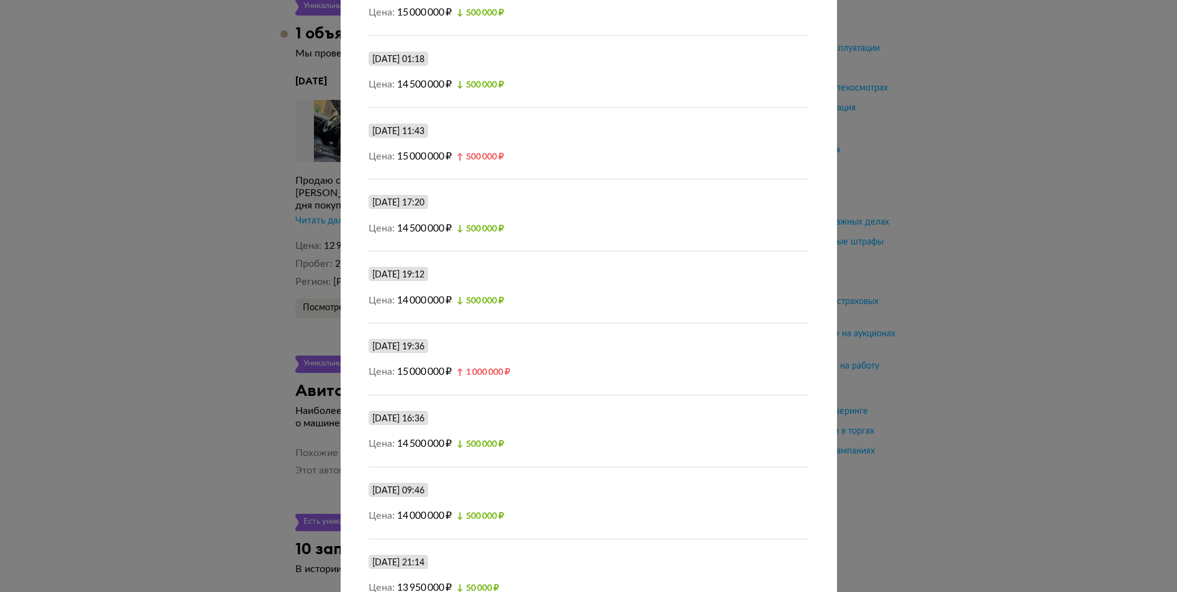
scroll to position [1241, 0]
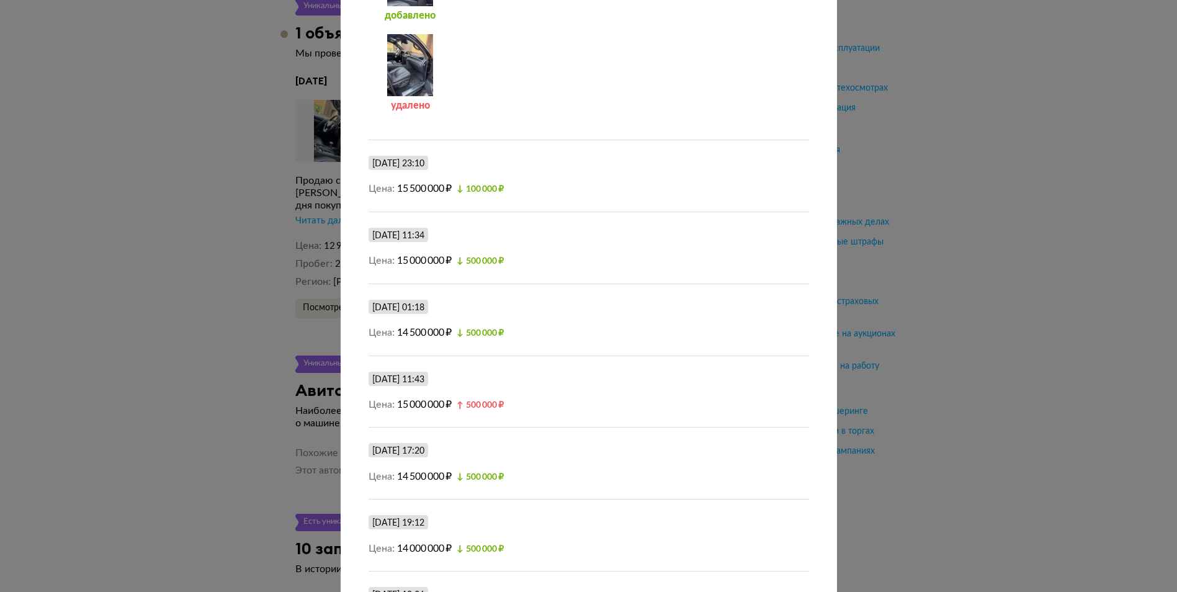
click at [409, 96] on div at bounding box center [411, 65] width 84 height 62
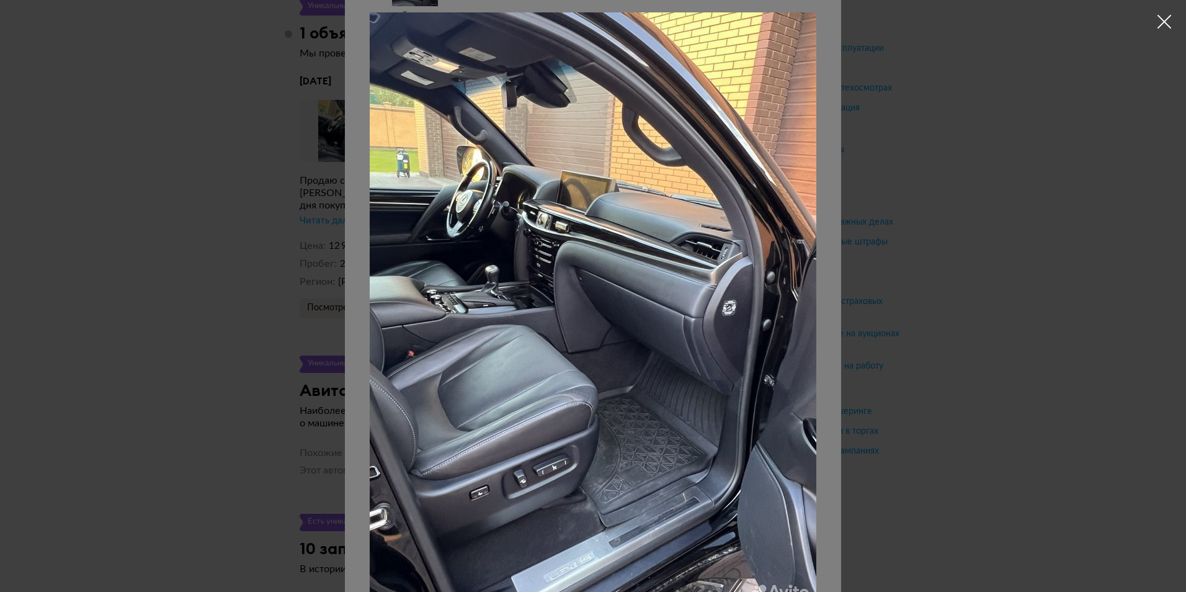
click at [1096, 353] on div at bounding box center [593, 296] width 1186 height 592
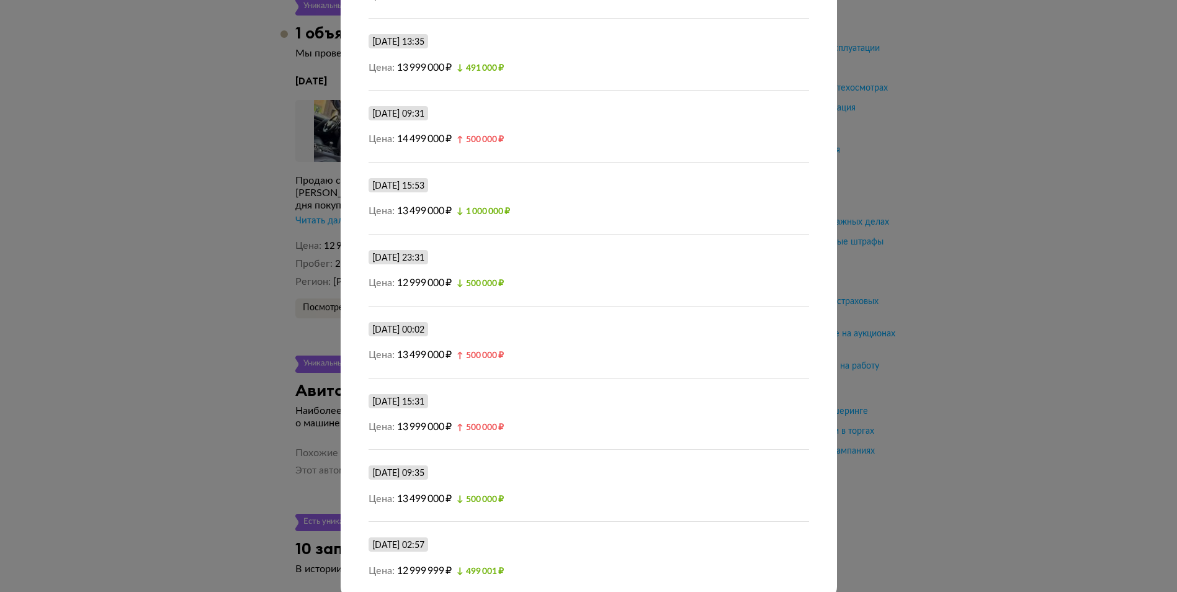
scroll to position [2193, 0]
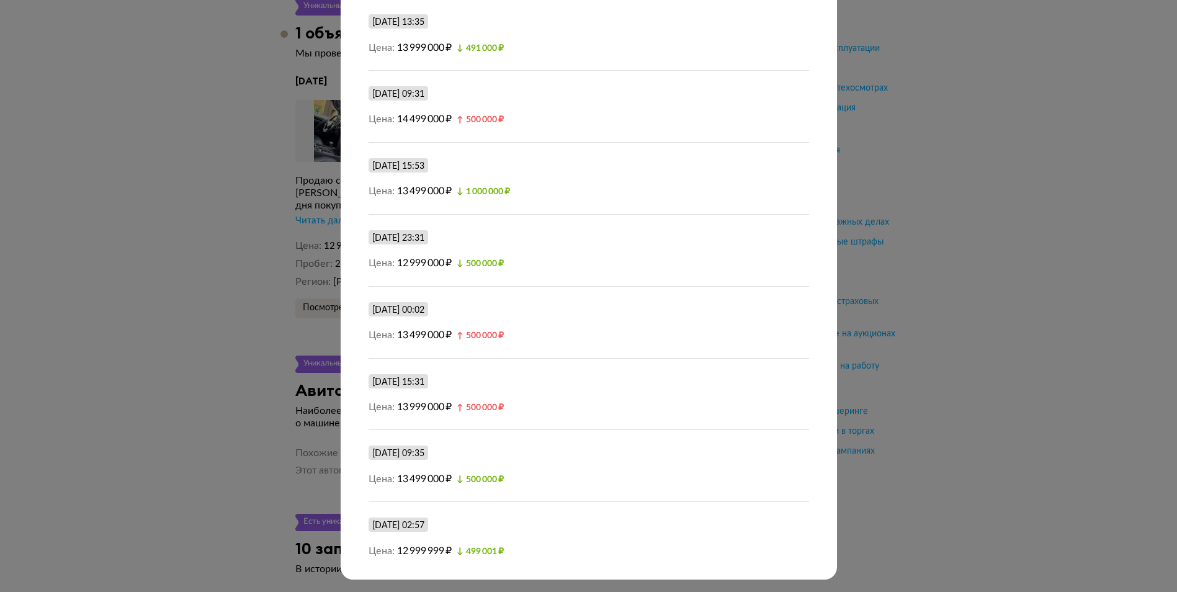
click at [1014, 436] on div "Размещение от [DATE] [PERSON_NAME] и пробег Полная история [DATE] 16:52 Размеще…" at bounding box center [588, 296] width 1177 height 592
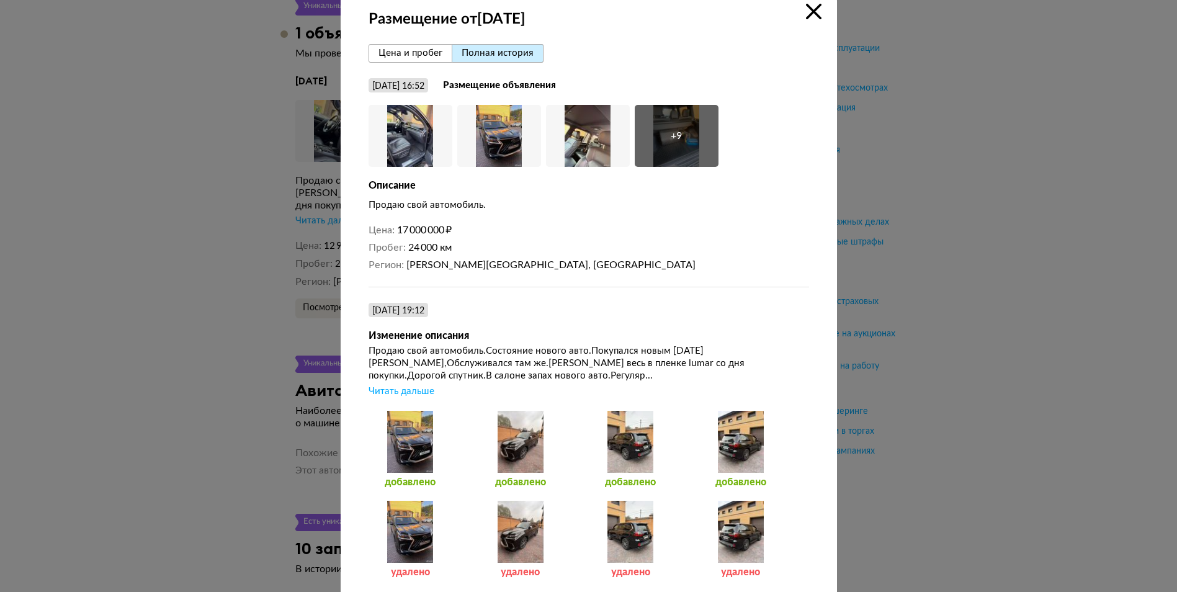
scroll to position [0, 0]
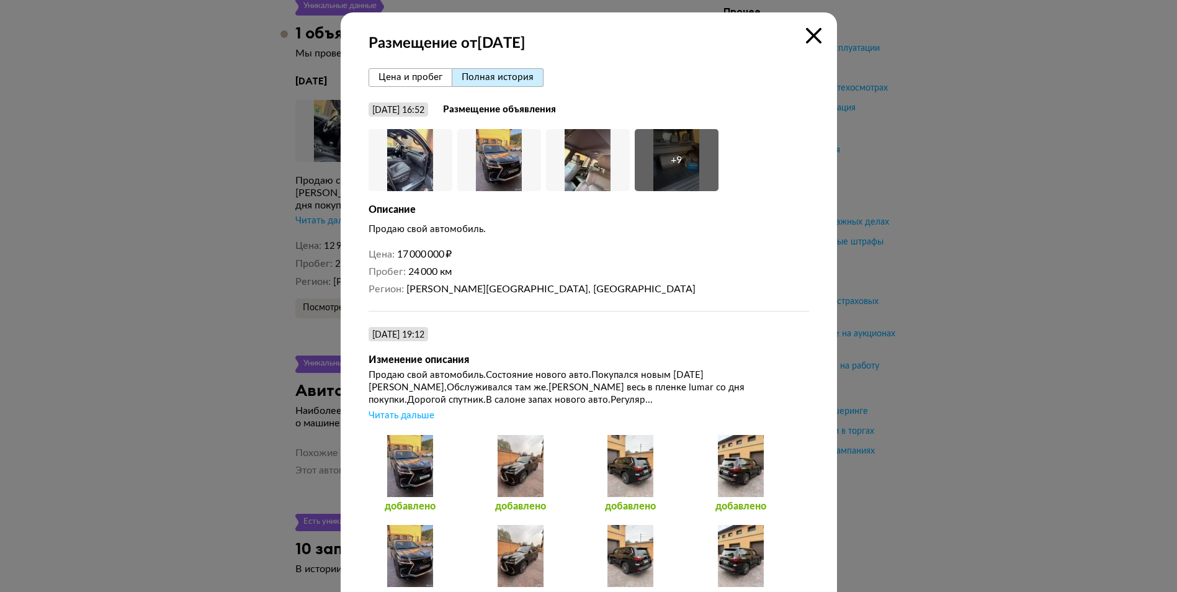
click at [810, 35] on icon at bounding box center [814, 36] width 16 height 16
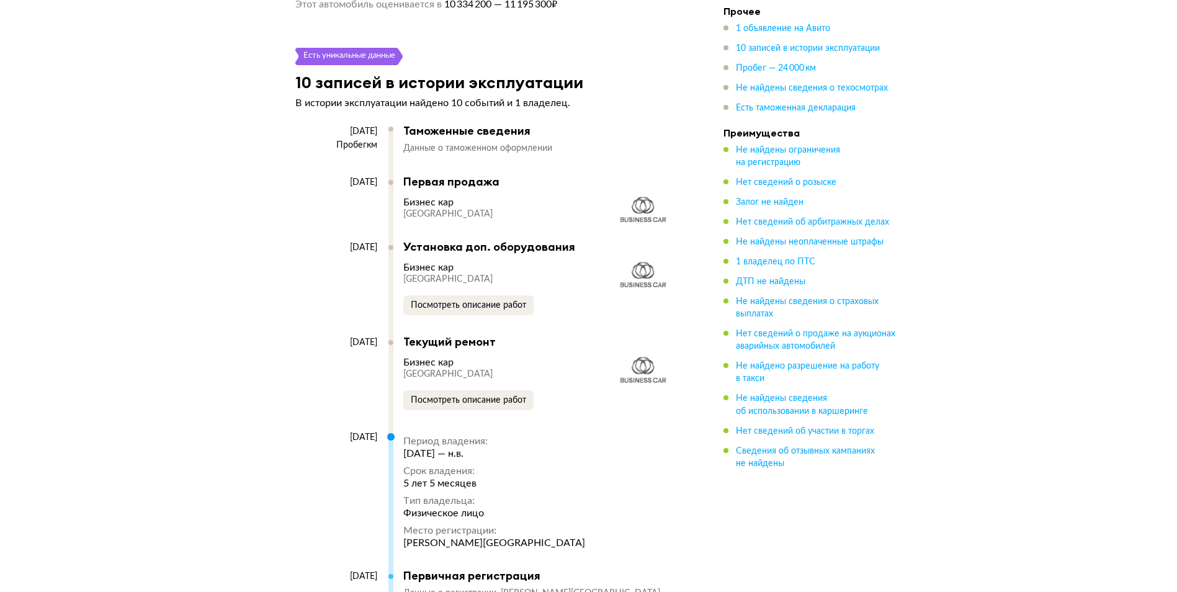
scroll to position [2730, 0]
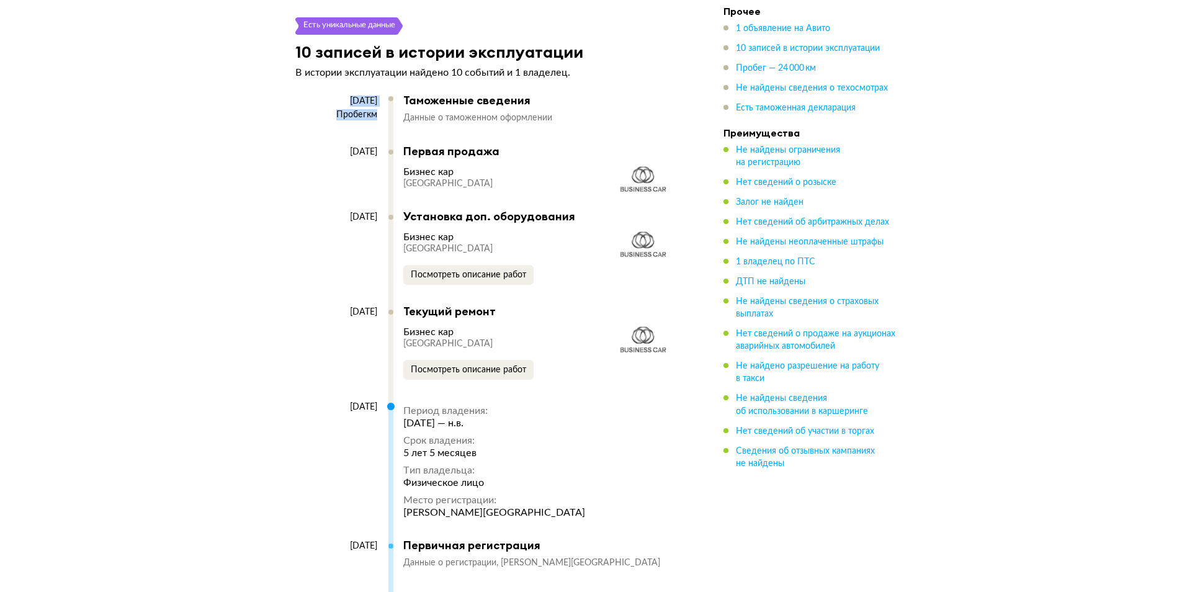
drag, startPoint x: 309, startPoint y: 95, endPoint x: 370, endPoint y: 107, distance: 62.7
click at [370, 107] on div "[DATE] Пробег км" at bounding box center [341, 120] width 93 height 48
click at [370, 109] on div "Пробег км" at bounding box center [336, 114] width 82 height 11
drag, startPoint x: 313, startPoint y: 145, endPoint x: 363, endPoint y: 143, distance: 50.3
click at [363, 146] on div "[DATE]" at bounding box center [336, 151] width 82 height 11
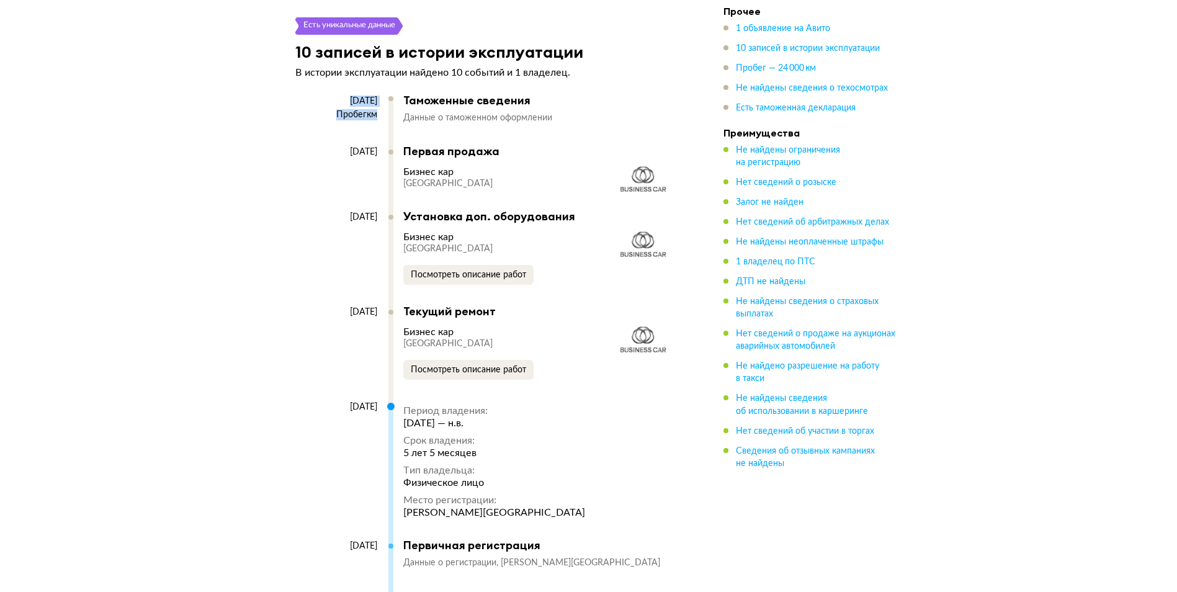
click at [362, 146] on div "[DATE]" at bounding box center [336, 151] width 82 height 11
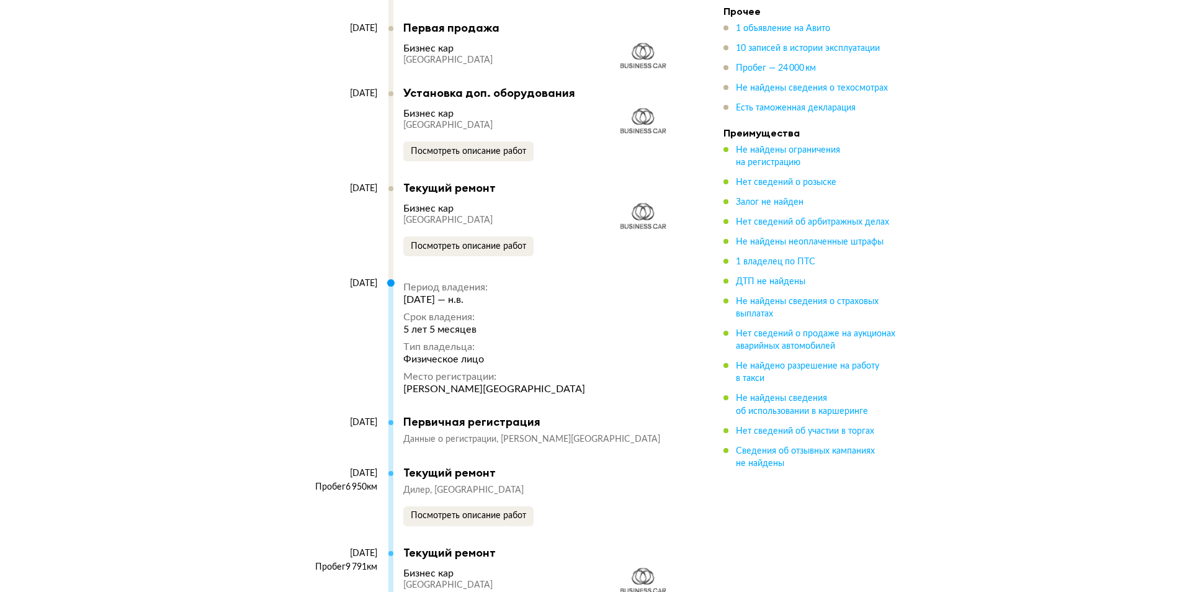
scroll to position [2854, 0]
click at [470, 146] on span "Посмотреть описание работ" at bounding box center [468, 150] width 115 height 9
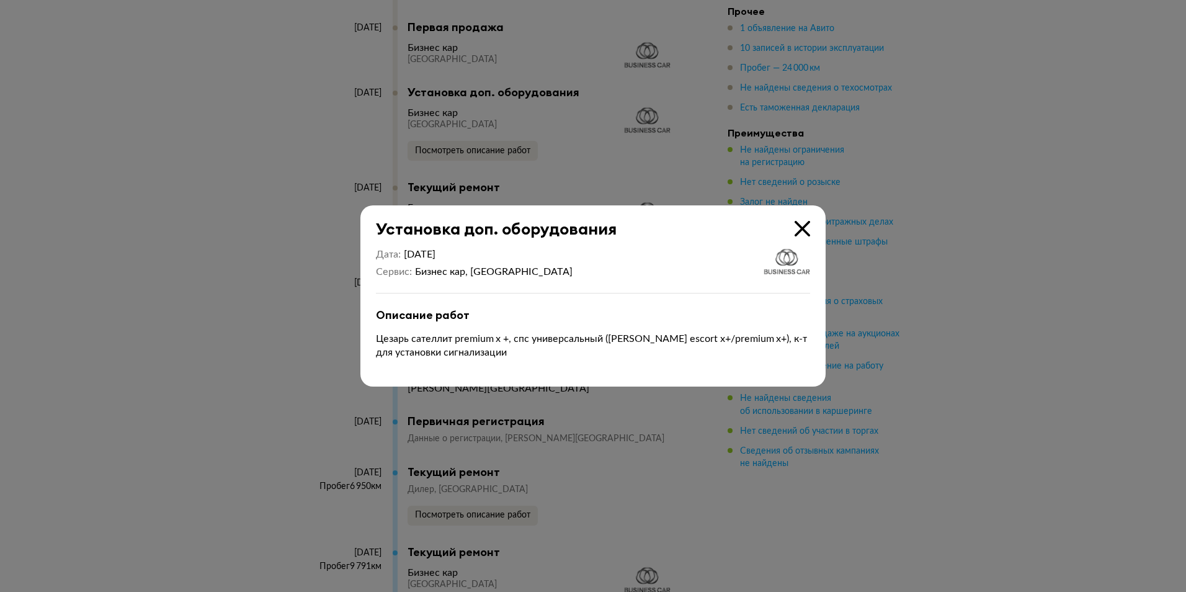
click at [803, 228] on icon at bounding box center [803, 229] width 16 height 16
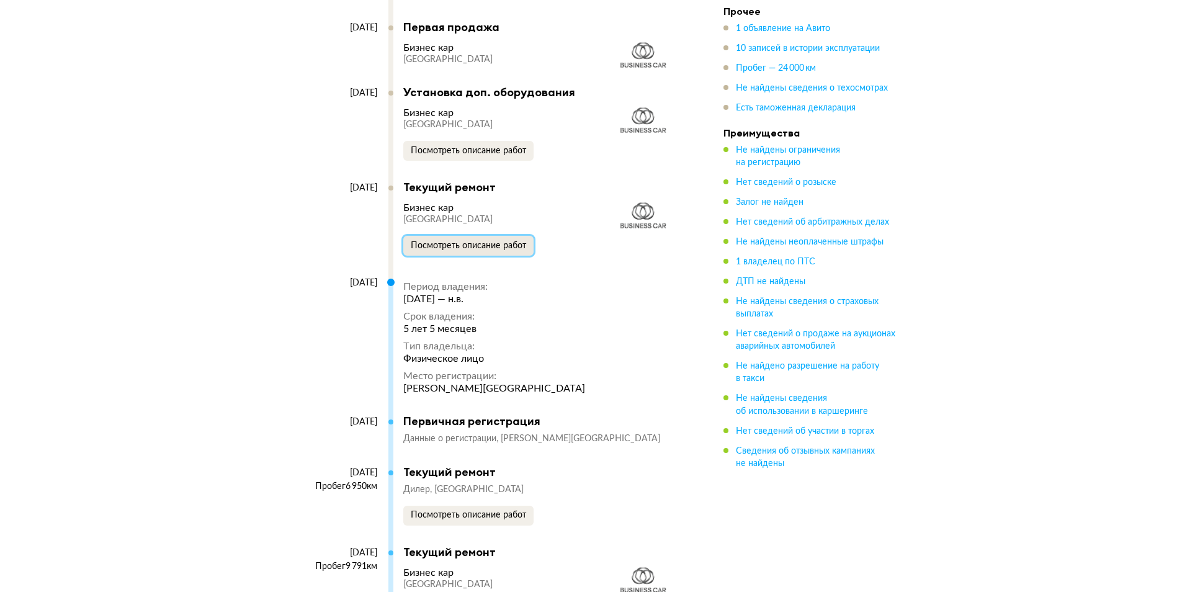
click at [493, 243] on span "Посмотреть описание работ" at bounding box center [468, 245] width 115 height 9
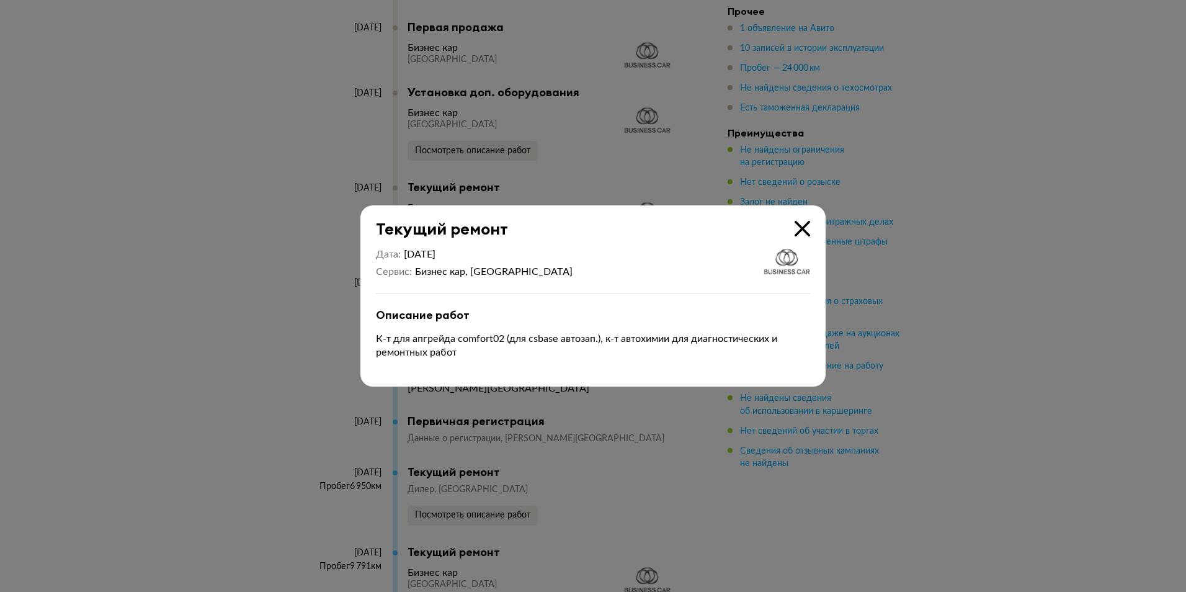
click at [804, 227] on icon at bounding box center [803, 229] width 16 height 16
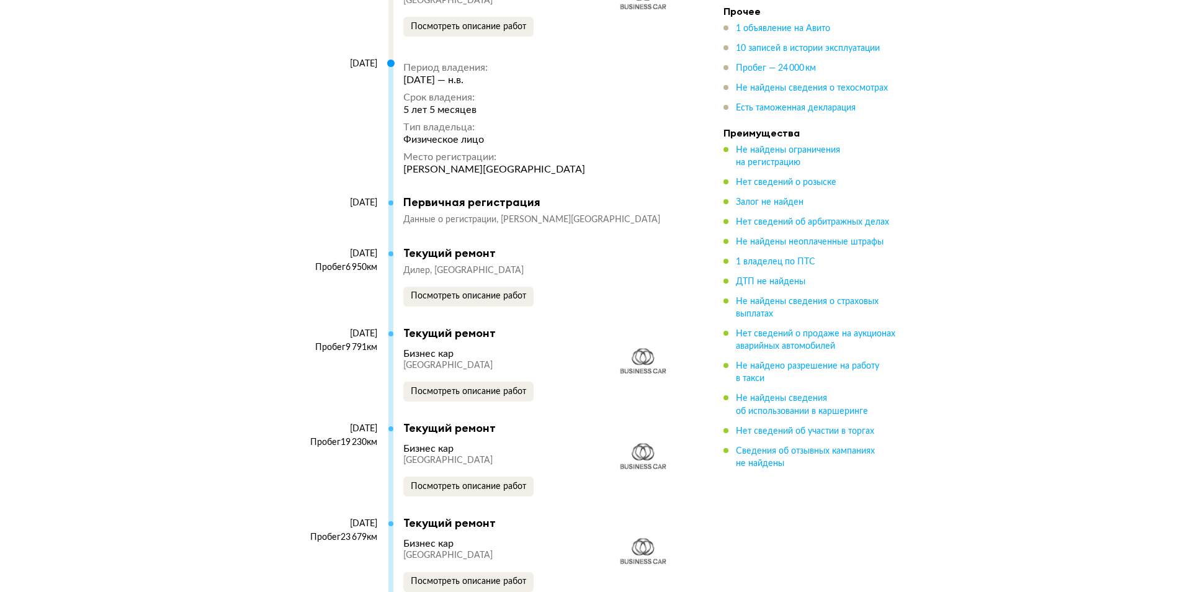
scroll to position [3103, 0]
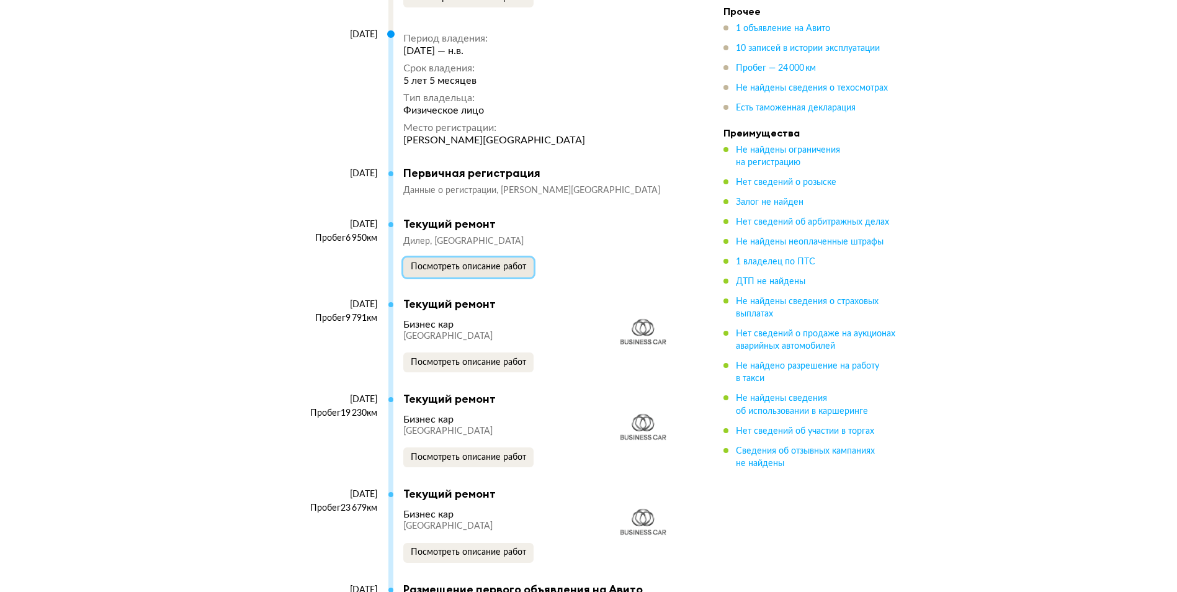
click at [477, 258] on button "Посмотреть описание работ" at bounding box center [468, 268] width 130 height 20
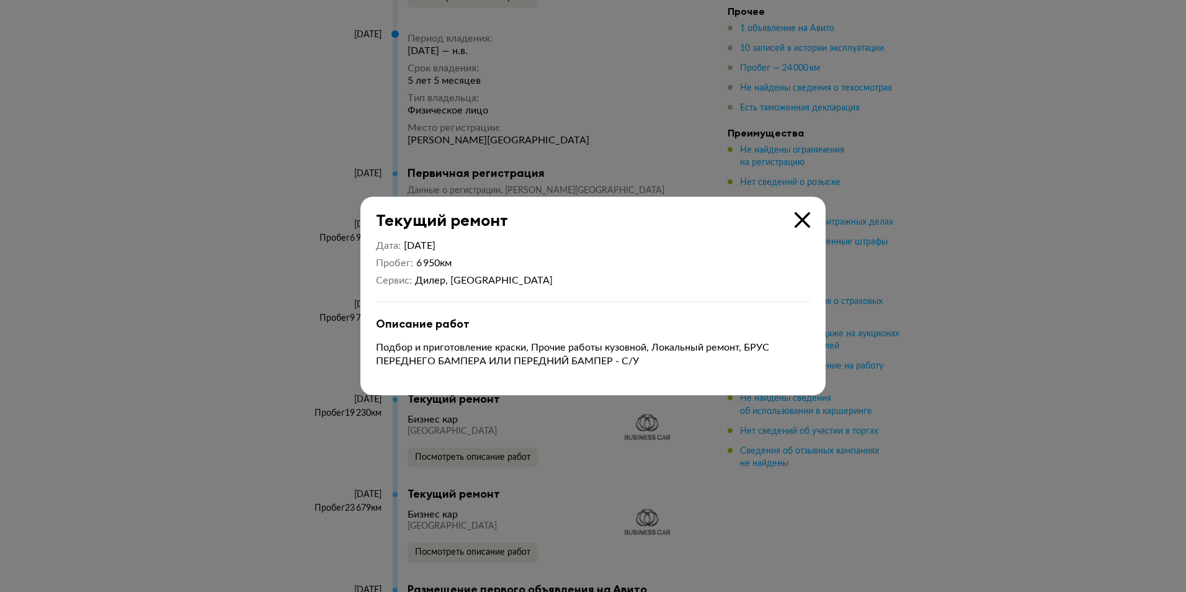
click at [800, 220] on icon at bounding box center [803, 220] width 16 height 16
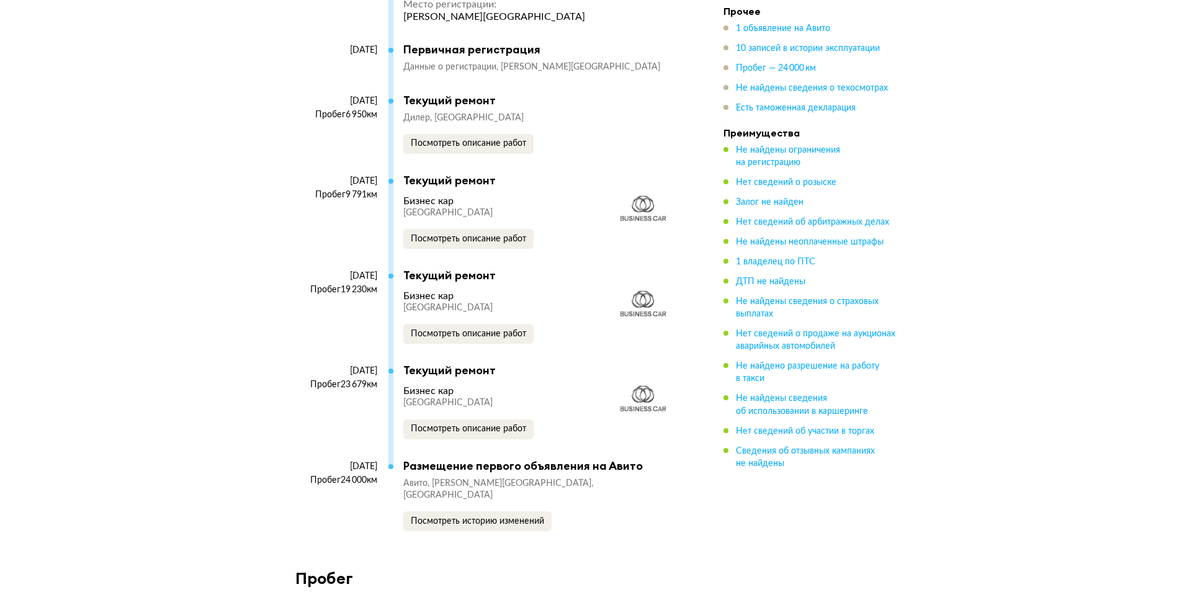
scroll to position [3227, 0]
click at [502, 236] on span "Посмотреть описание работ" at bounding box center [468, 238] width 115 height 9
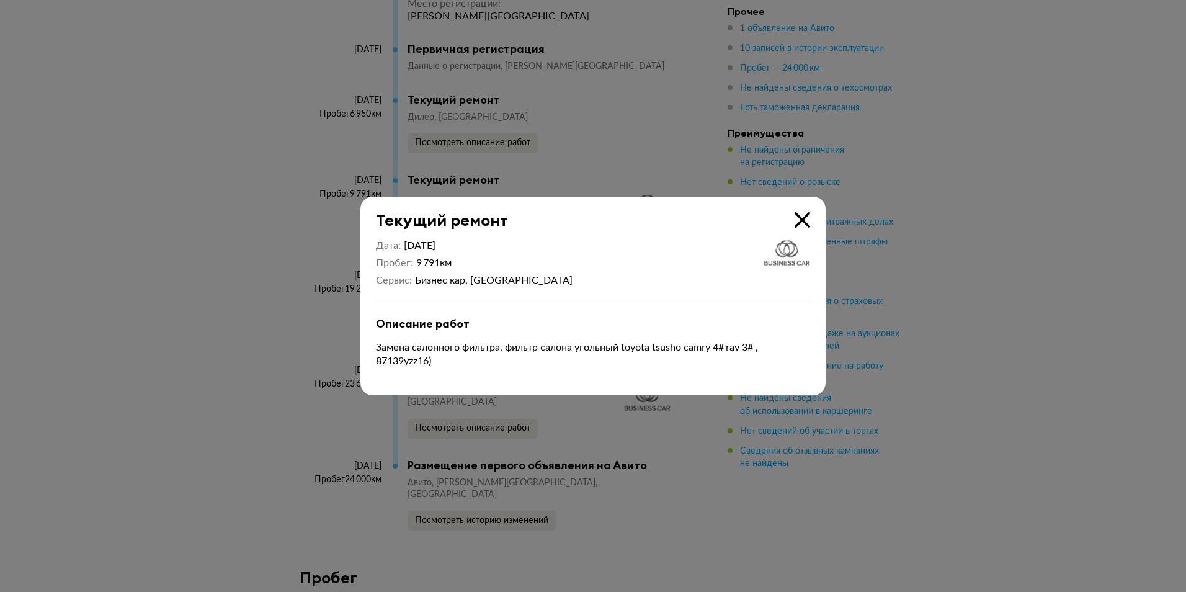
click at [800, 220] on icon at bounding box center [803, 220] width 16 height 16
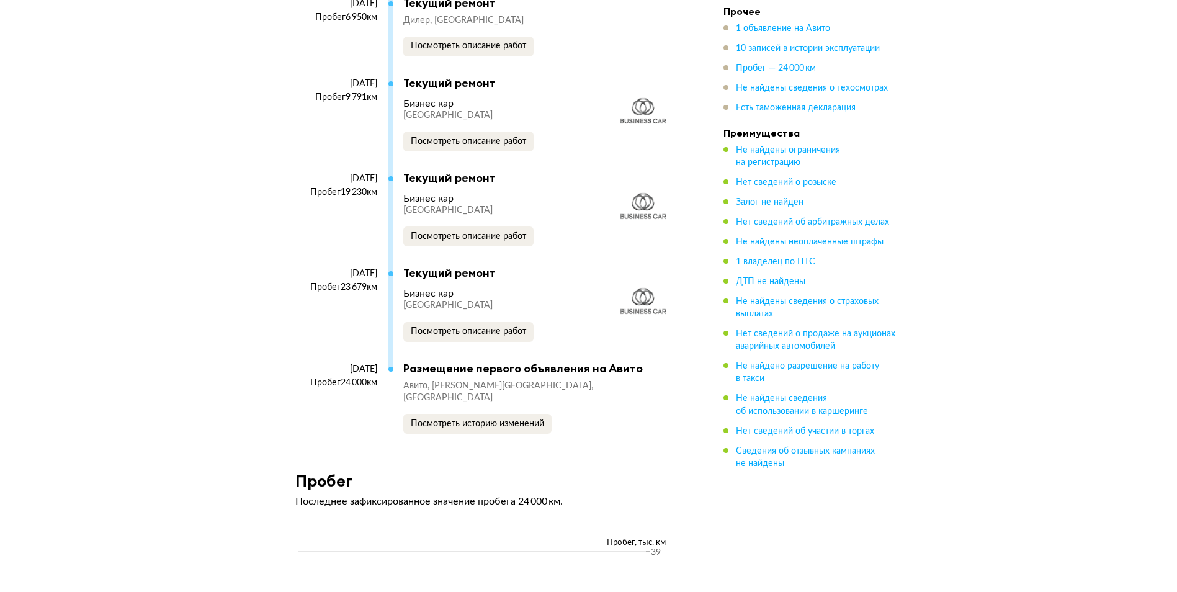
scroll to position [3351, 0]
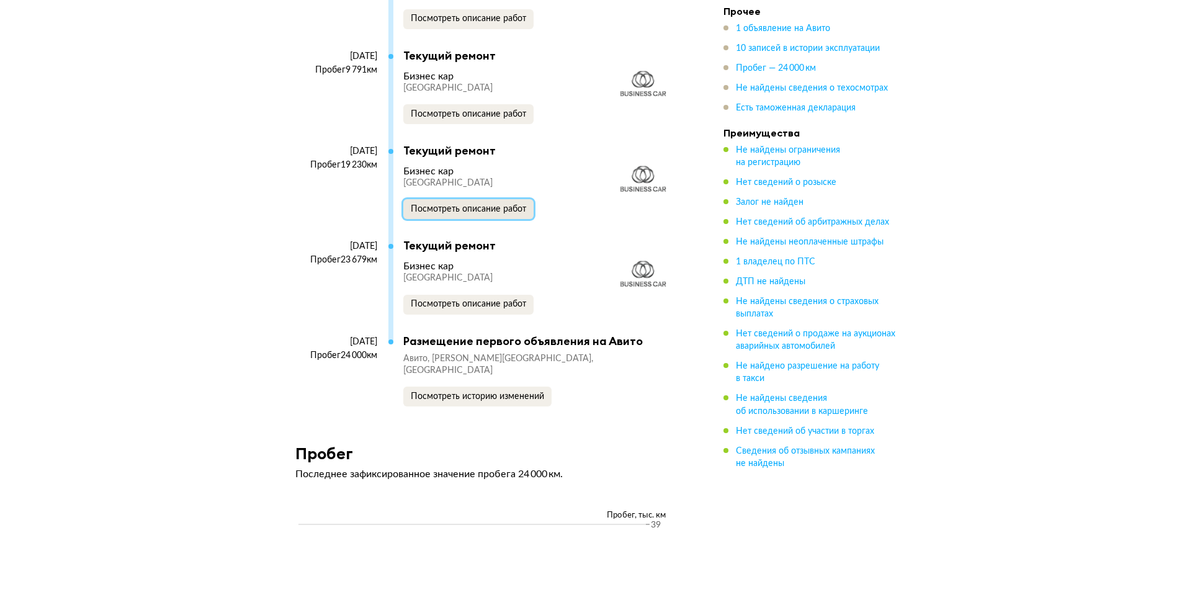
click at [488, 210] on span "Посмотреть описание работ" at bounding box center [468, 209] width 115 height 9
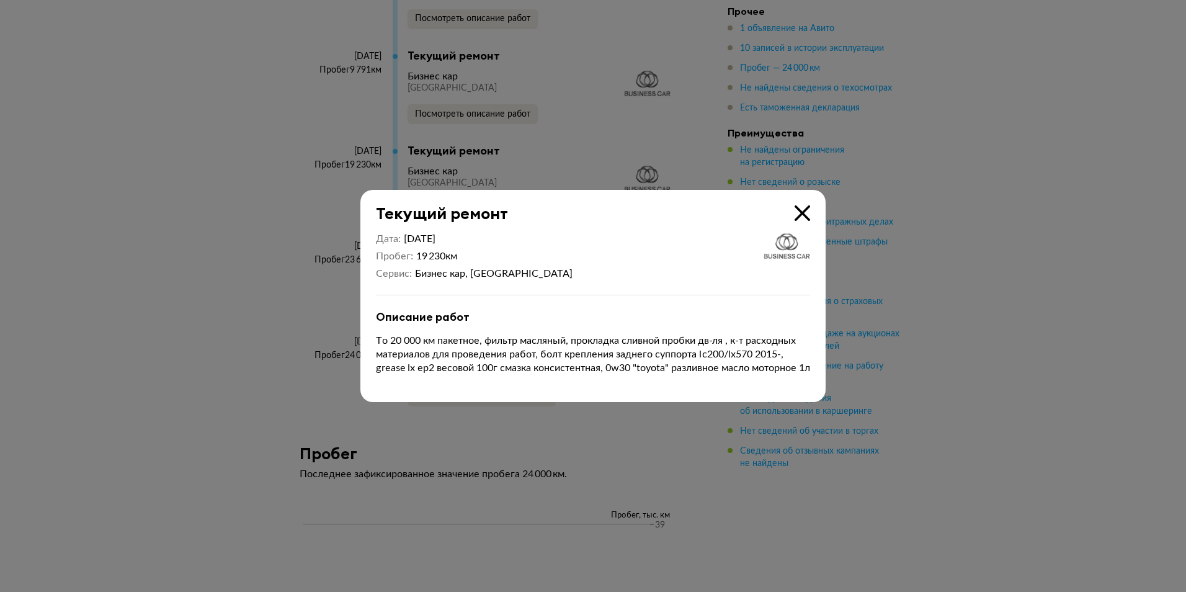
click at [804, 206] on icon at bounding box center [803, 213] width 16 height 16
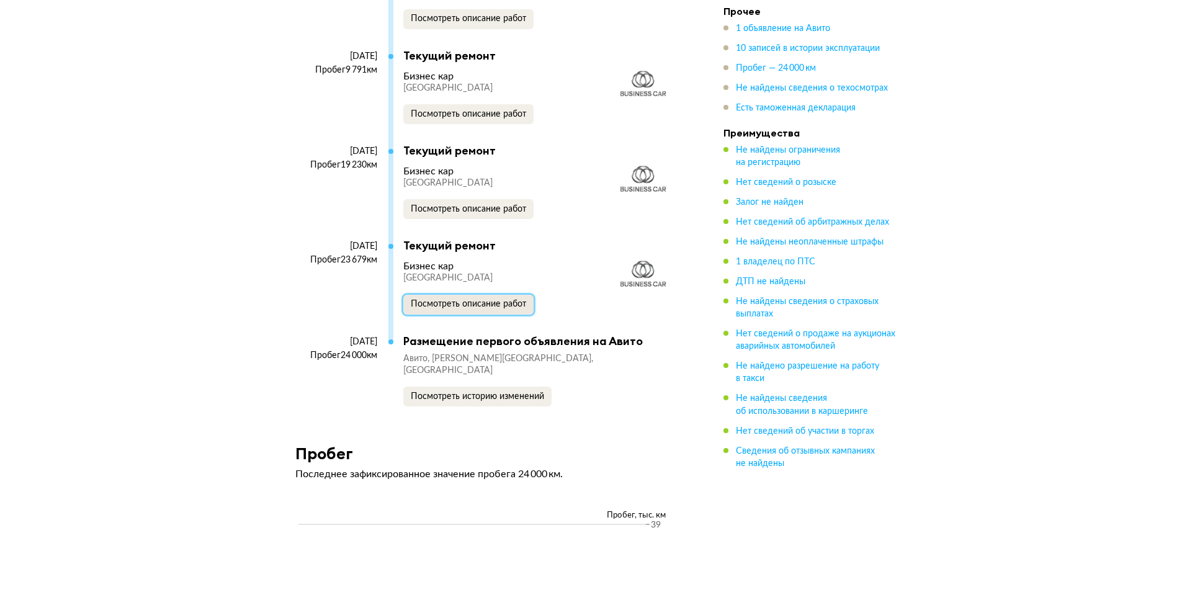
click at [524, 303] on span "Посмотреть описание работ" at bounding box center [468, 304] width 115 height 9
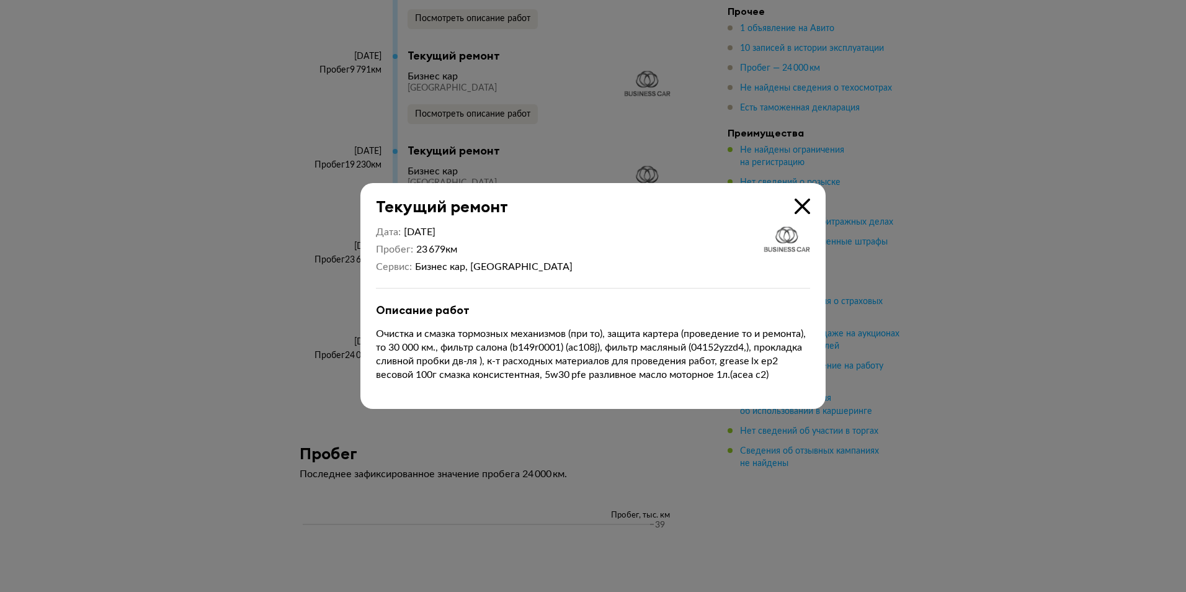
click at [794, 195] on div "Текущий ремонт" at bounding box center [586, 199] width 450 height 33
click at [804, 200] on icon at bounding box center [803, 207] width 16 height 16
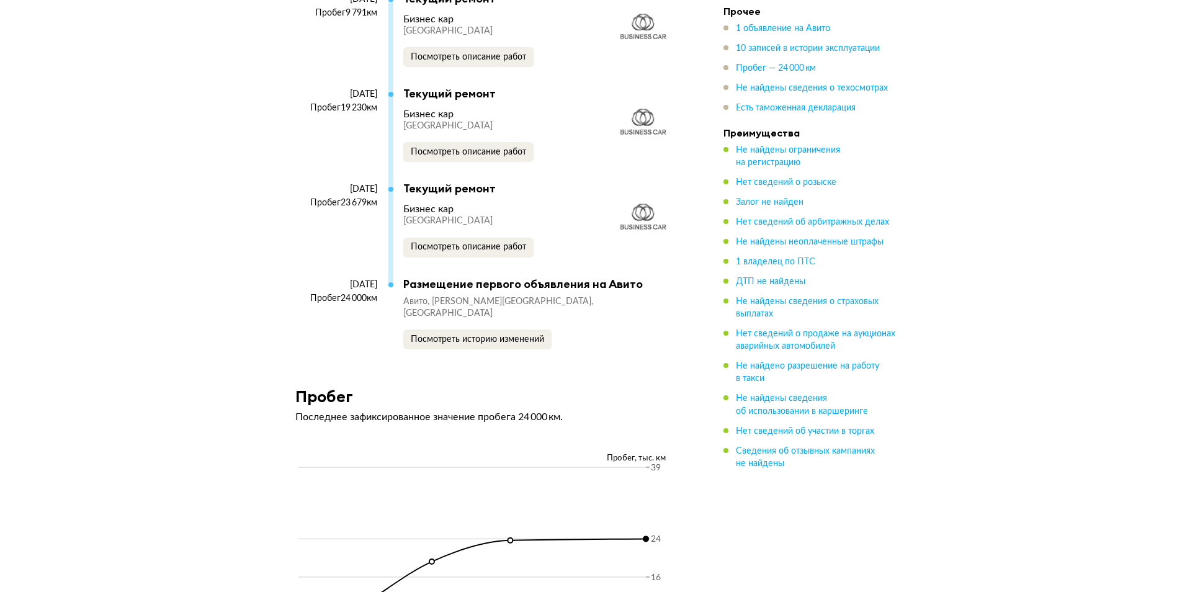
scroll to position [3475, 0]
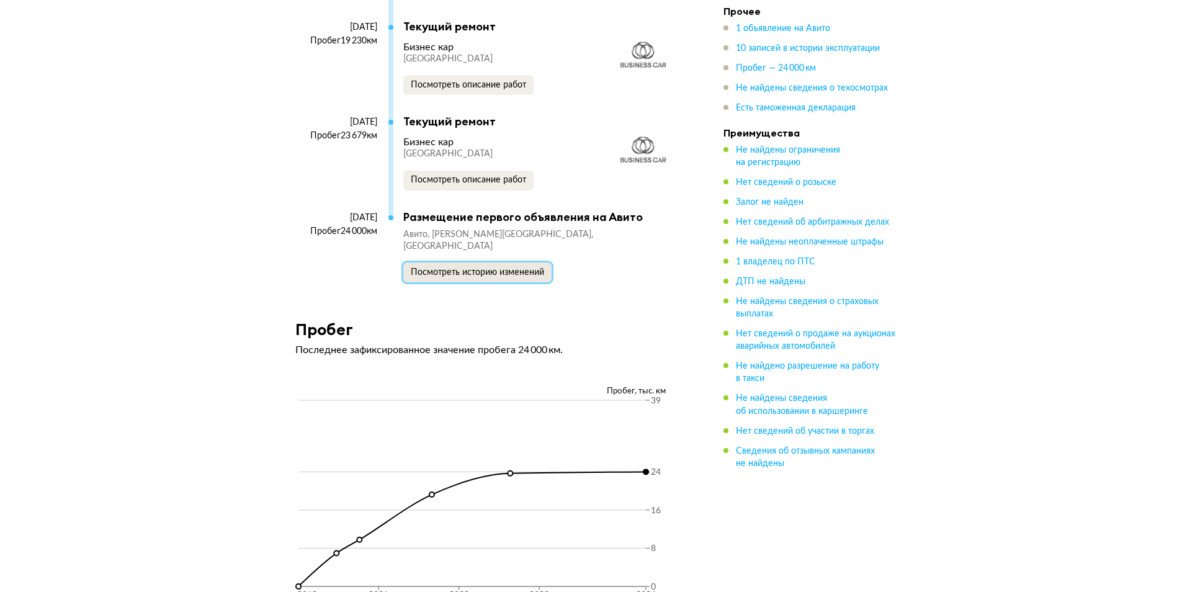
click at [477, 268] on span "Посмотреть историю изменений" at bounding box center [477, 272] width 133 height 9
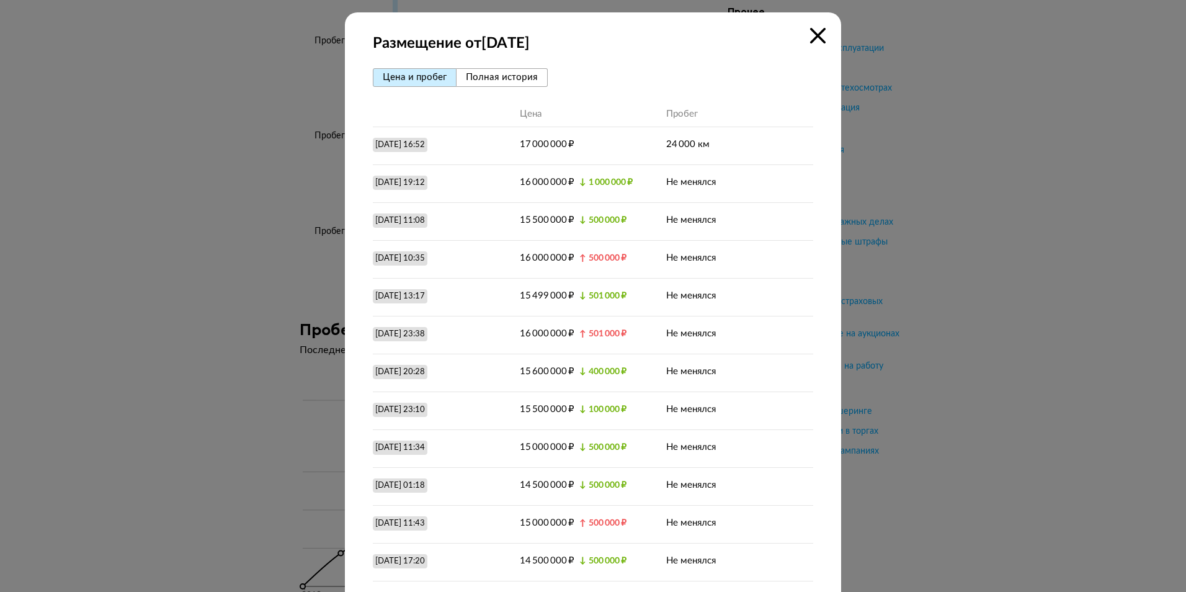
click at [817, 35] on icon at bounding box center [818, 36] width 16 height 16
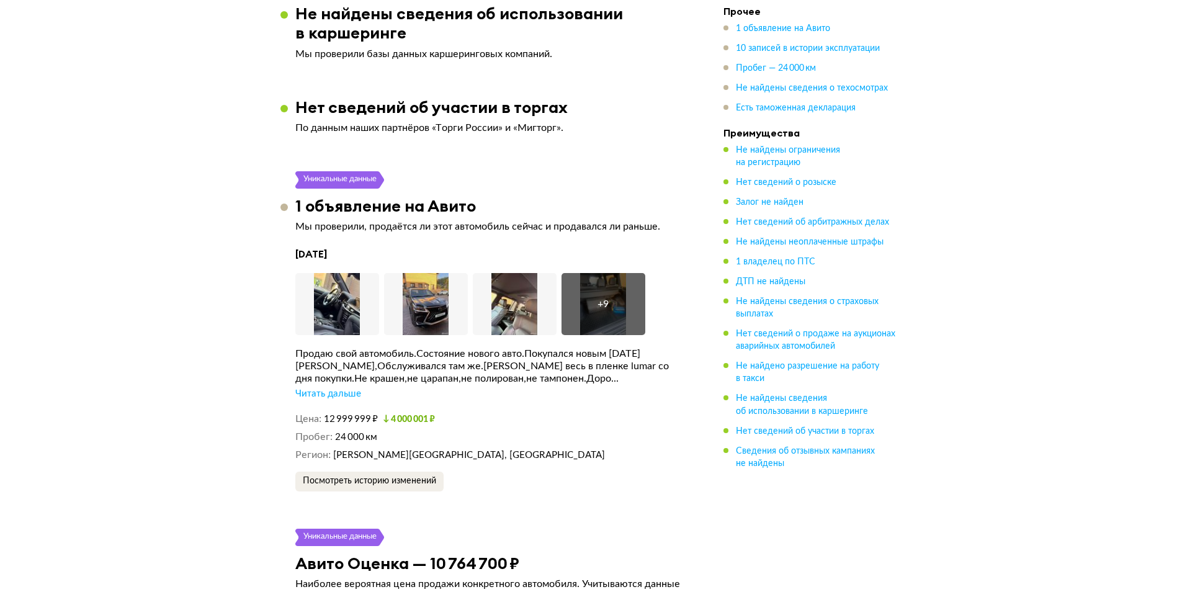
scroll to position [0, 0]
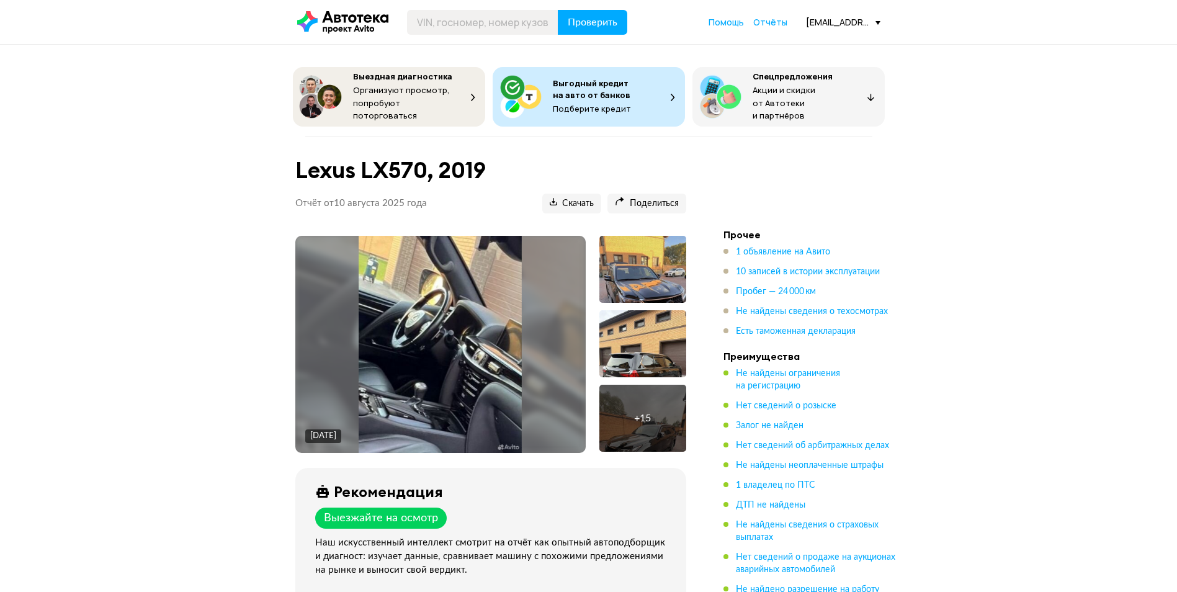
drag, startPoint x: 927, startPoint y: 521, endPoint x: 949, endPoint y: 294, distance: 227.5
click at [450, 325] on img at bounding box center [440, 344] width 163 height 217
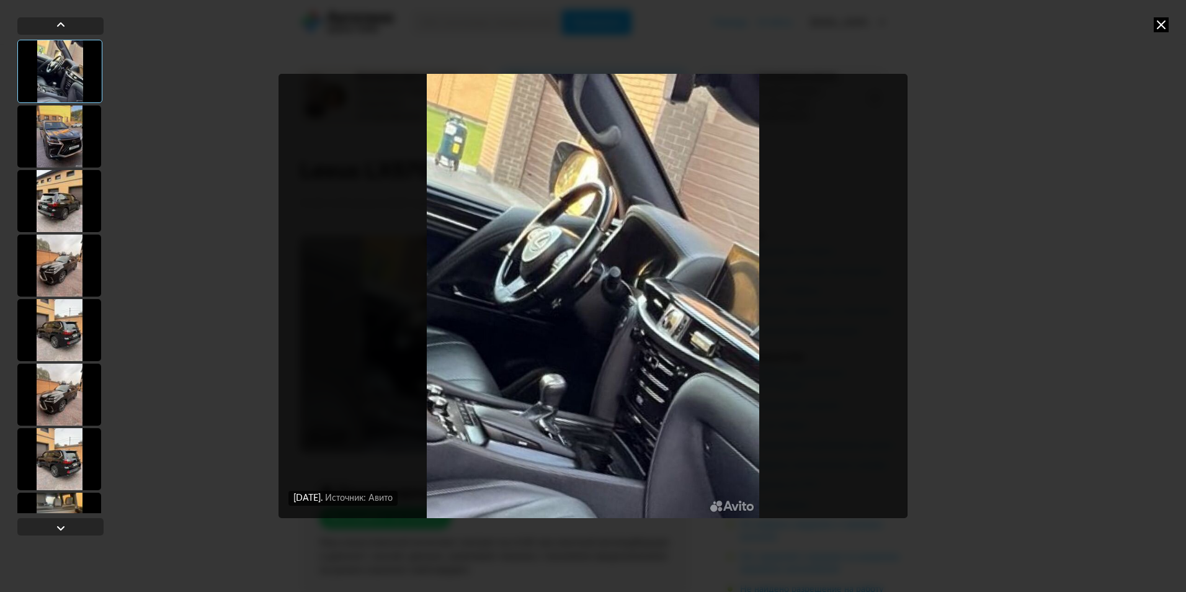
click at [52, 142] on div at bounding box center [59, 136] width 84 height 62
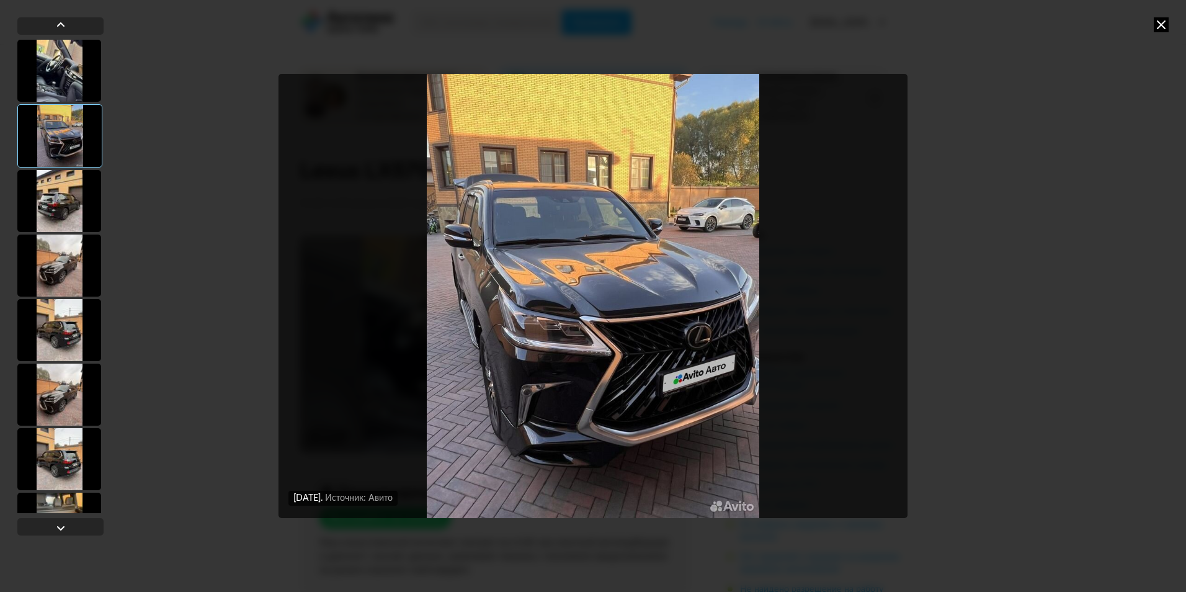
click at [59, 197] on div at bounding box center [59, 201] width 84 height 62
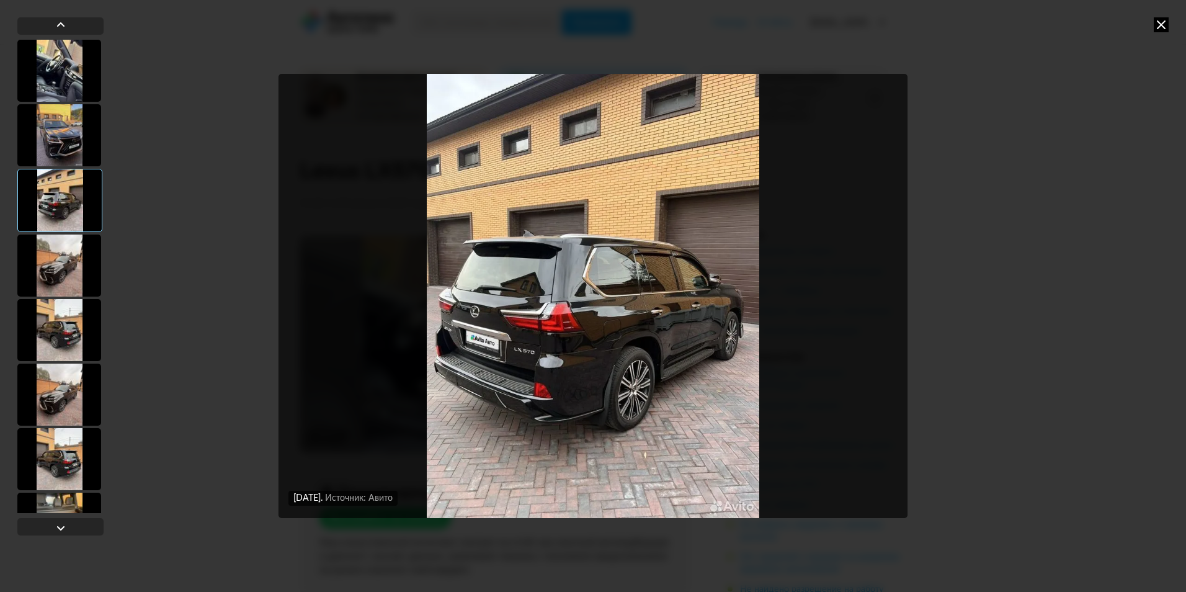
click at [51, 239] on div at bounding box center [59, 266] width 84 height 62
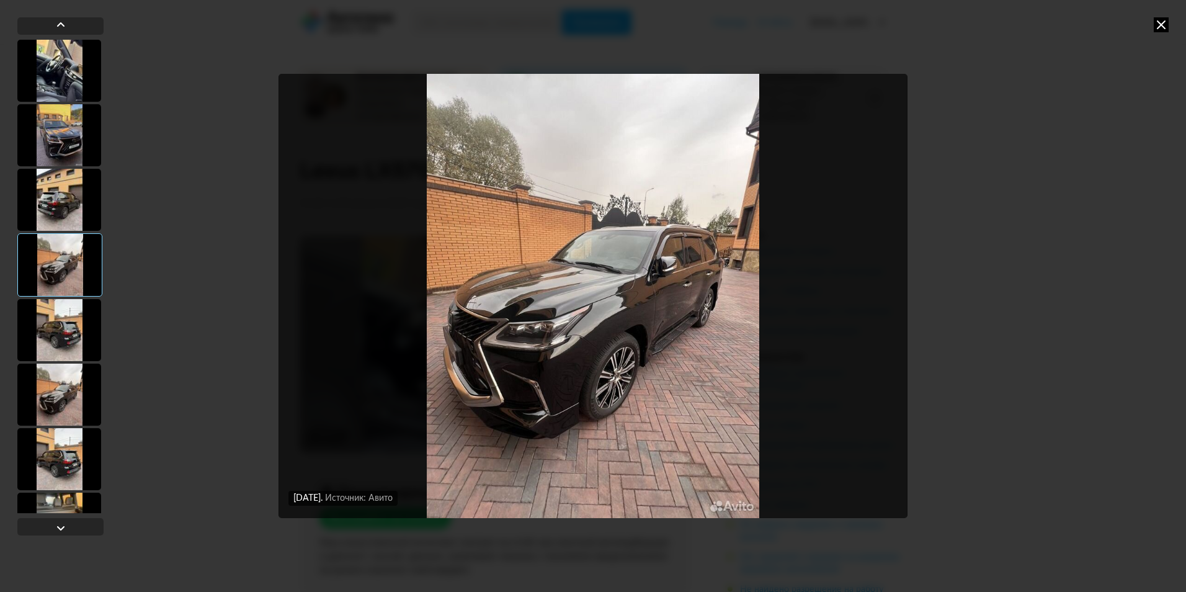
click at [52, 269] on div at bounding box center [59, 264] width 85 height 63
click at [48, 320] on div at bounding box center [59, 330] width 84 height 62
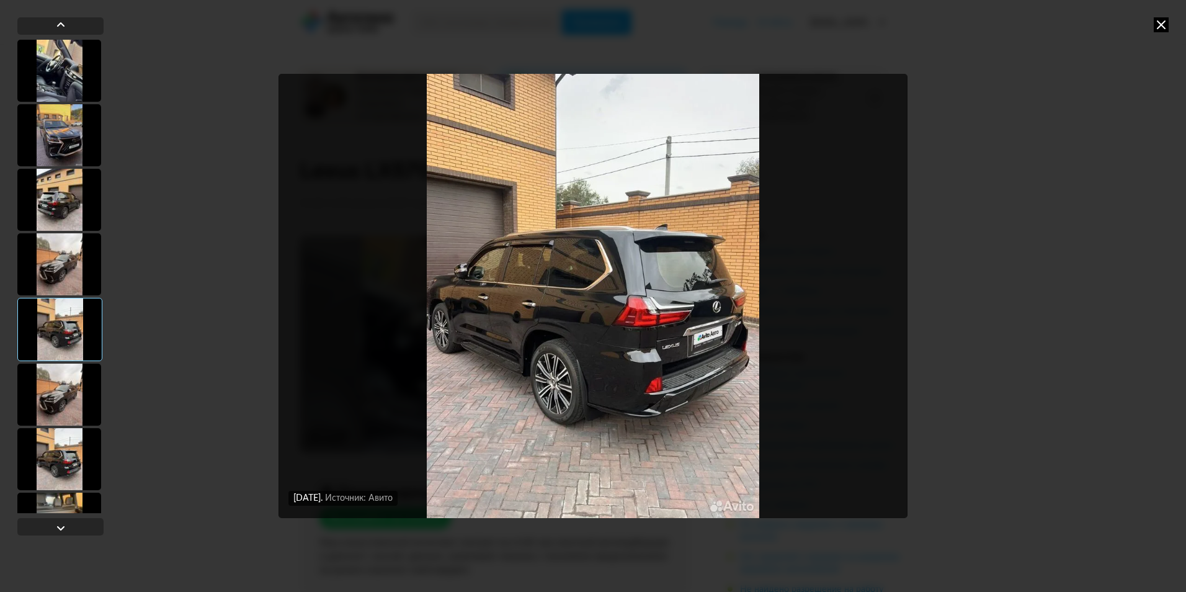
click at [1157, 29] on icon at bounding box center [1161, 24] width 15 height 15
